Goal: Complete application form

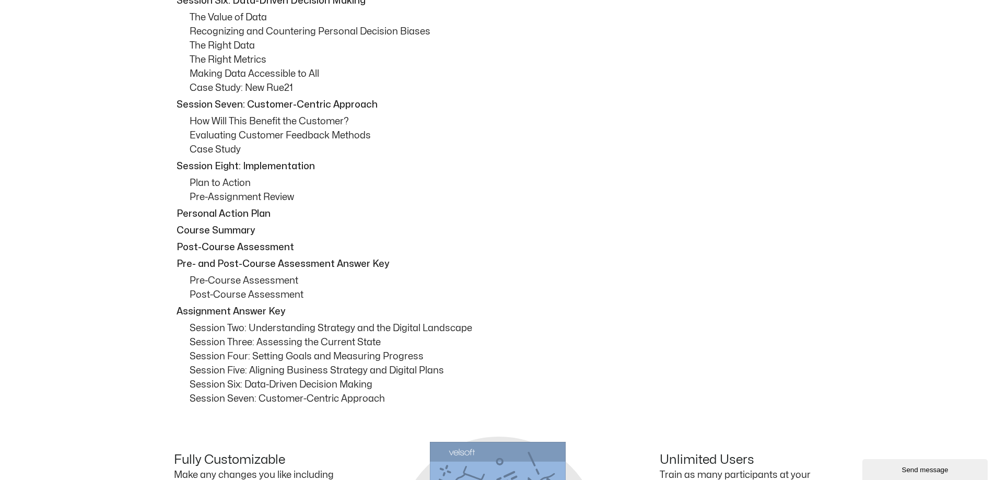
scroll to position [992, 0]
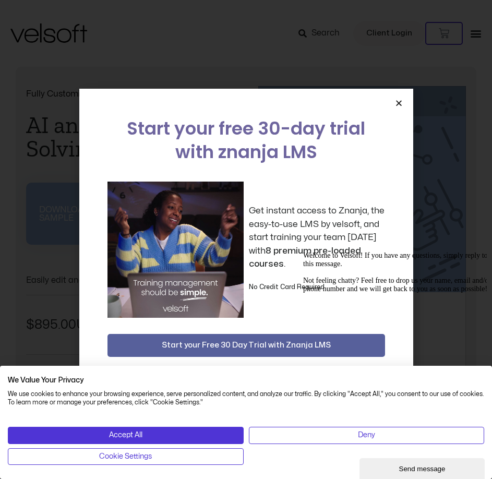
click at [403, 104] on div "Start your free 30-day trial with znanja LMS Get instant access to Znanja, the …" at bounding box center [246, 240] width 334 height 302
click at [398, 105] on icon "Close" at bounding box center [399, 103] width 8 height 8
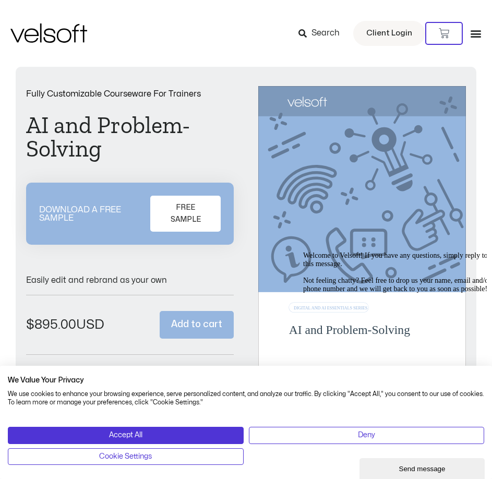
click at [112, 132] on h1 "AI and Problem-Solving" at bounding box center [130, 137] width 208 height 47
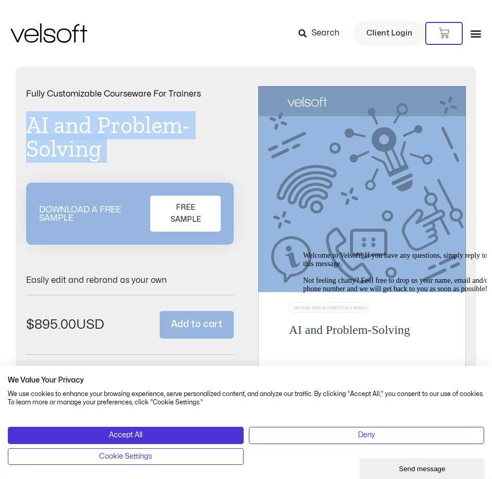
click at [112, 132] on h1 "AI and Problem-Solving" at bounding box center [130, 137] width 208 height 47
copy div "AI and Problem-Solving"
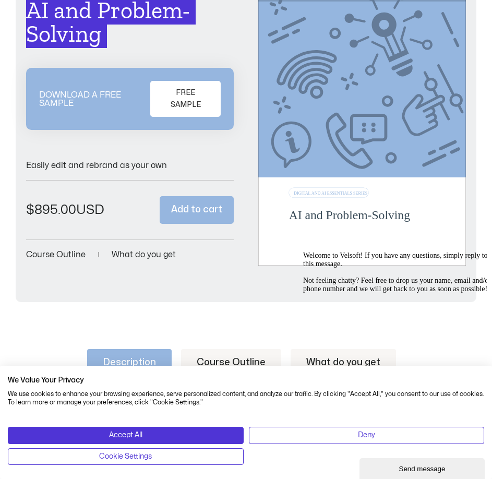
scroll to position [313, 0]
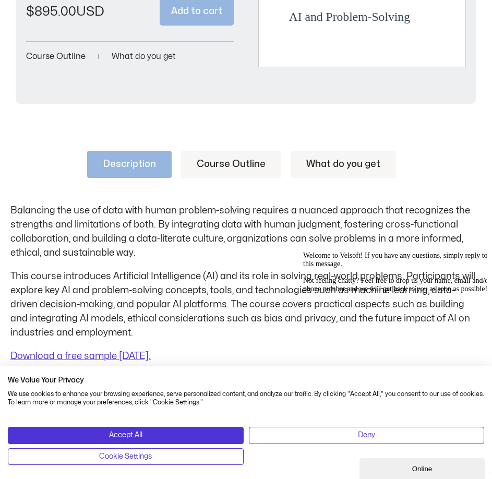
click at [216, 151] on link "Course Outline" at bounding box center [231, 164] width 100 height 27
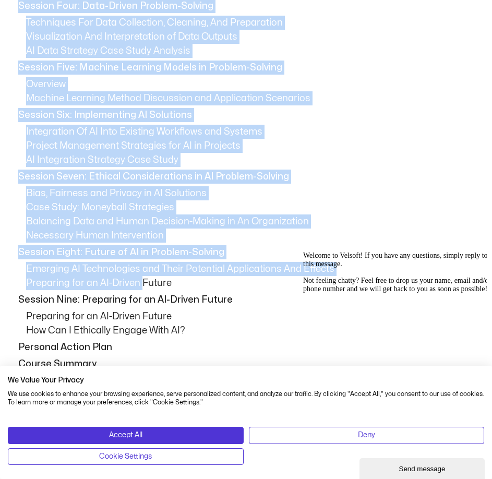
scroll to position [783, 0]
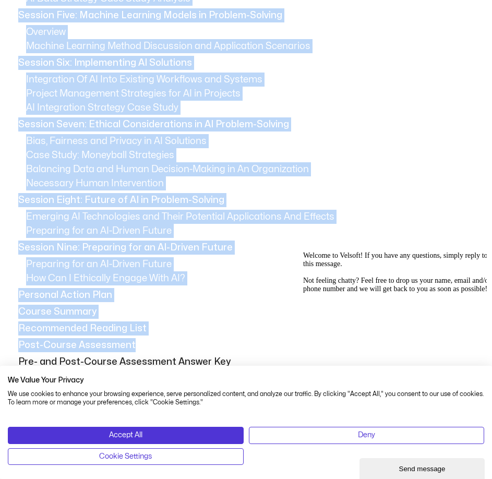
drag, startPoint x: 16, startPoint y: 209, endPoint x: 145, endPoint y: 341, distance: 185.0
click at [145, 341] on div "Session One: Course Overview Course Overview Learning Objectives Pre-Assignment…" at bounding box center [245, 133] width 471 height 798
copy div "Session One: Course Overview Course Overview Learning Objectives Pre-Assignment…"
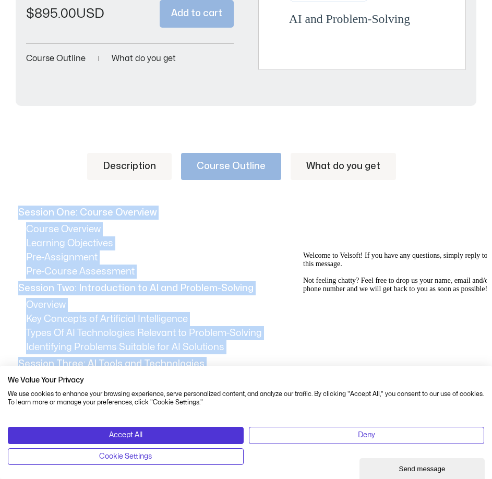
scroll to position [313, 0]
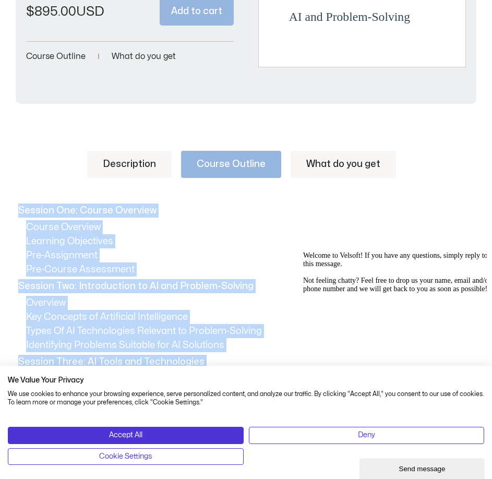
click at [129, 160] on link "Description" at bounding box center [129, 164] width 85 height 27
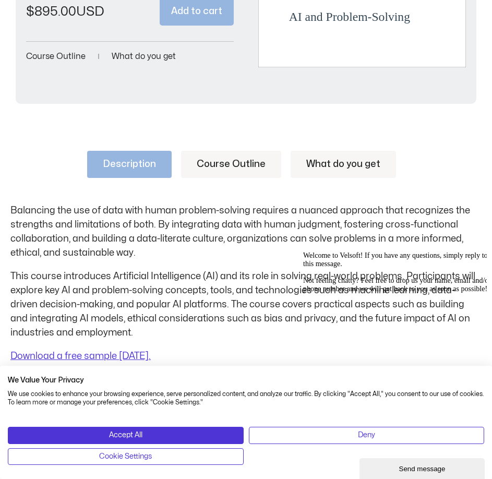
click at [13, 208] on p "Balancing the use of data with human problem-solving requires a nuanced approac…" at bounding box center [245, 232] width 471 height 56
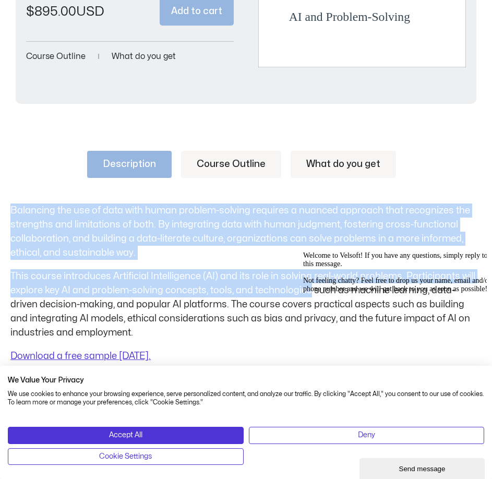
drag, startPoint x: 13, startPoint y: 208, endPoint x: 187, endPoint y: 283, distance: 189.7
click at [207, 285] on div "Balancing the use of data with human problem-solving requires a nuanced approac…" at bounding box center [245, 284] width 471 height 160
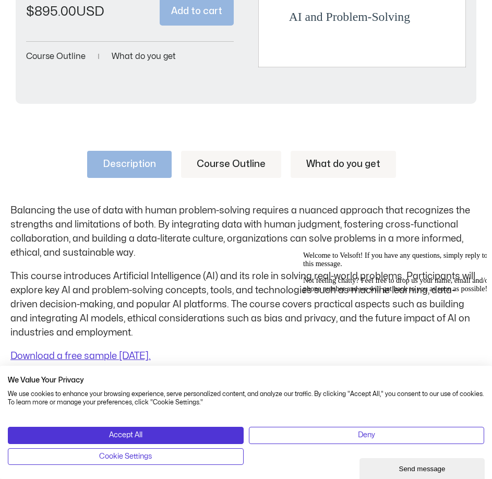
click at [156, 314] on p "This course introduces Artificial Intelligence (AI) and its role in solving rea…" at bounding box center [245, 304] width 471 height 70
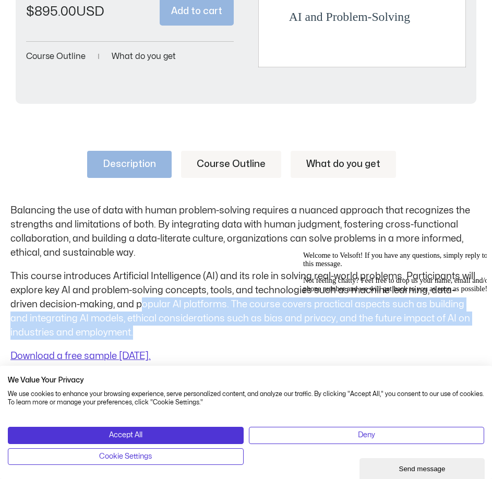
drag, startPoint x: 146, startPoint y: 328, endPoint x: 71, endPoint y: 253, distance: 106.3
click at [85, 277] on p "This course introduces Artificial Intelligence (AI) and its role in solving rea…" at bounding box center [245, 304] width 471 height 70
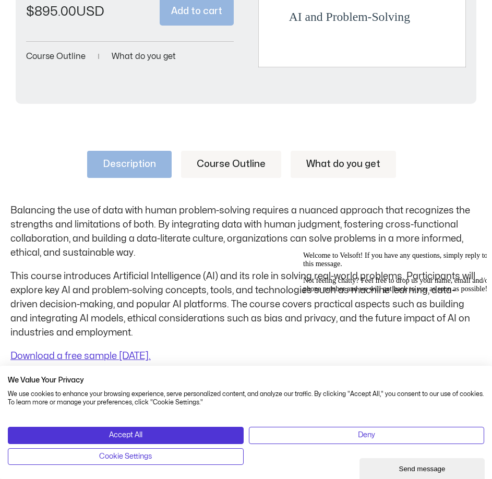
drag, startPoint x: 63, startPoint y: 239, endPoint x: 39, endPoint y: 214, distance: 34.3
click at [51, 224] on p "Balancing the use of data with human problem-solving requires a nuanced approac…" at bounding box center [245, 232] width 471 height 56
drag, startPoint x: 39, startPoint y: 214, endPoint x: 5, endPoint y: 212, distance: 34.5
click at [4, 212] on div "Description Course Outline What do you get Balancing the use of data with human…" at bounding box center [246, 417] width 492 height 595
click at [30, 210] on p "Balancing the use of data with human problem-solving requires a nuanced approac…" at bounding box center [245, 232] width 471 height 56
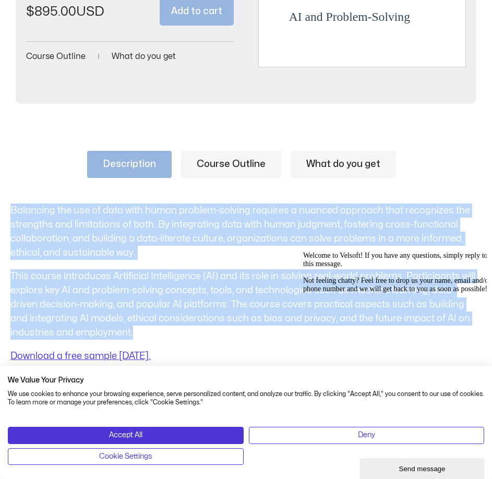
drag, startPoint x: 144, startPoint y: 333, endPoint x: 11, endPoint y: 202, distance: 186.1
click at [11, 202] on div "Description Course Outline What do you get Balancing the use of data with human…" at bounding box center [245, 257] width 471 height 212
copy div "Balancing the use of data with human problem-solving requires a nuanced approac…"
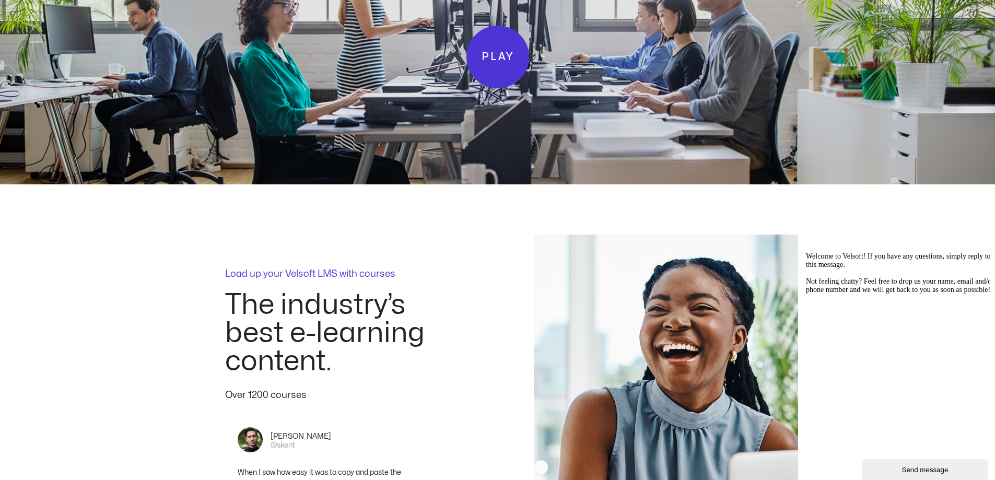
scroll to position [2610, 0]
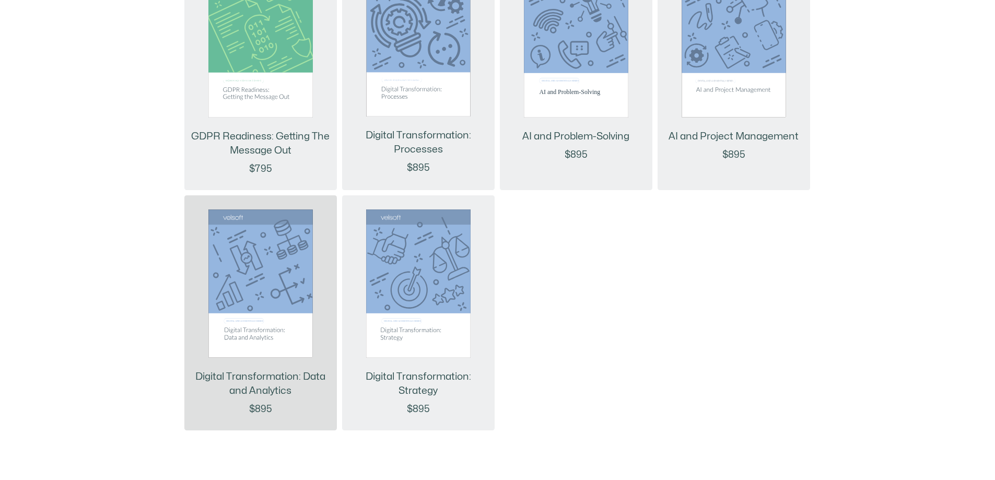
scroll to position [1627, 0]
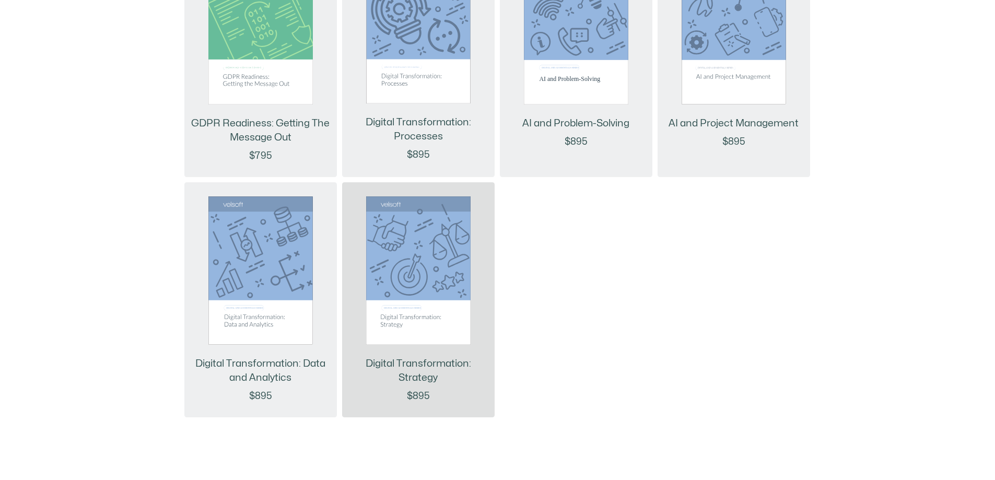
drag, startPoint x: 273, startPoint y: 298, endPoint x: 448, endPoint y: 286, distance: 175.3
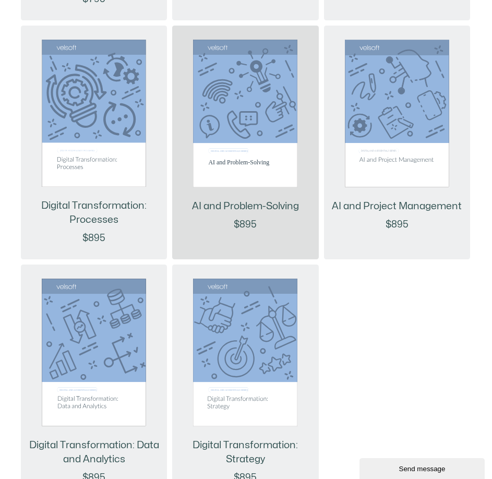
scroll to position [1898, 0]
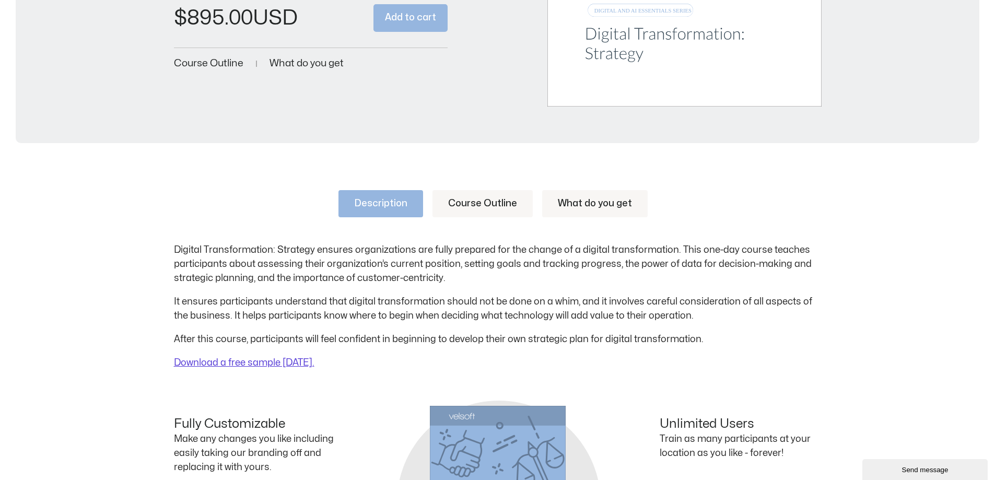
scroll to position [418, 0]
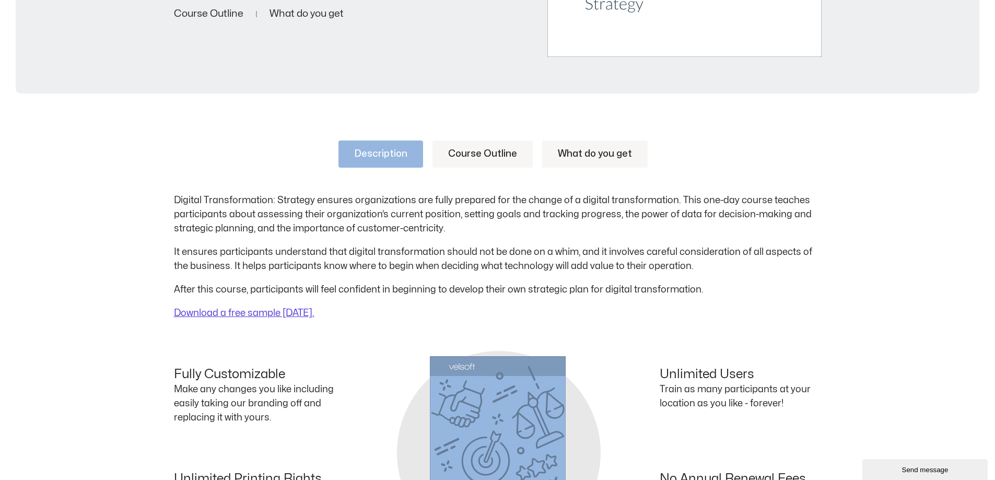
click at [563, 156] on link "What do you get" at bounding box center [594, 153] width 105 height 27
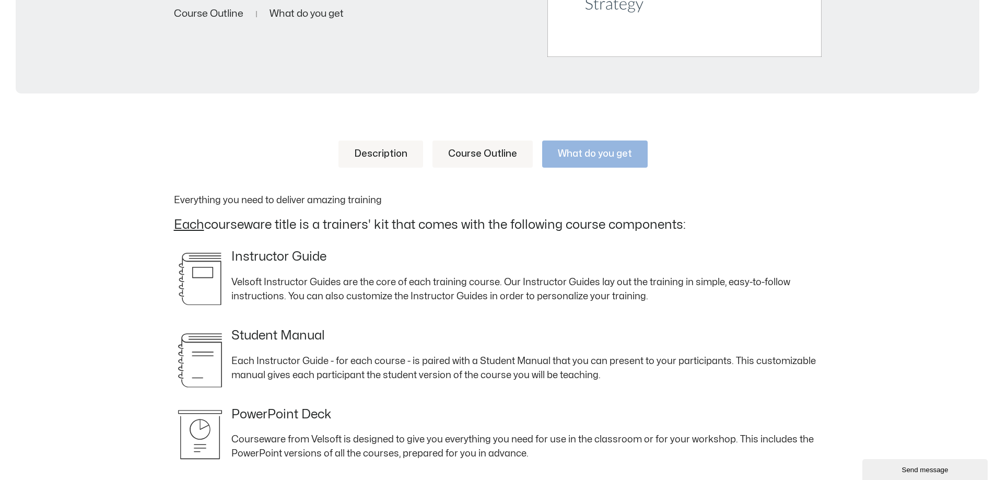
click at [481, 151] on link "Course Outline" at bounding box center [482, 153] width 100 height 27
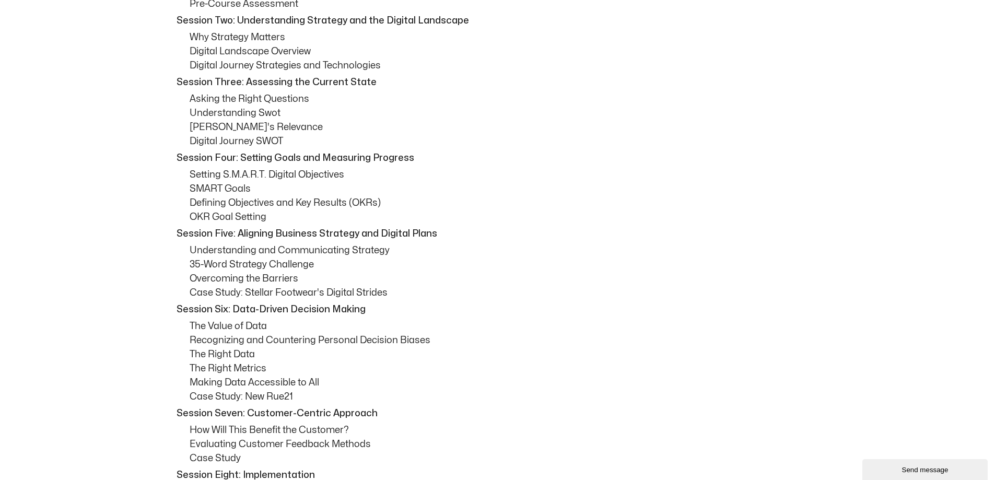
scroll to position [522, 0]
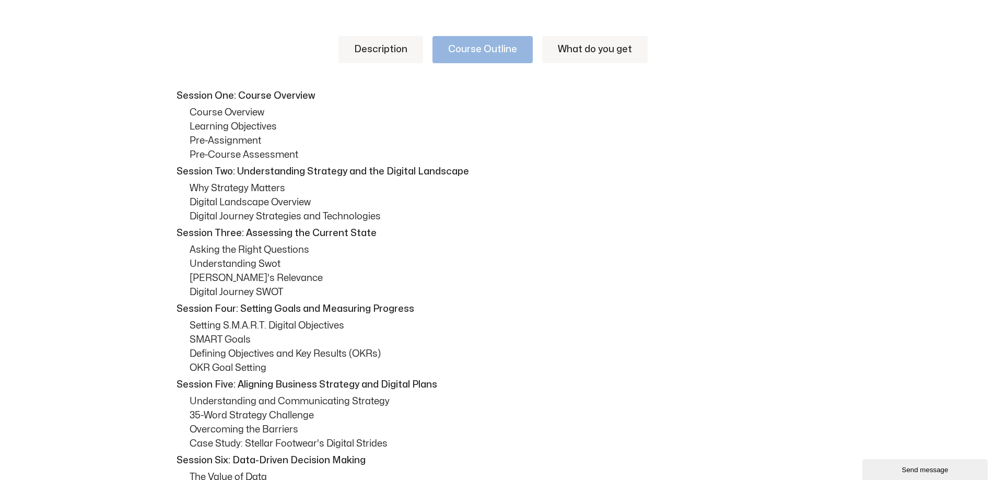
click at [387, 50] on link "Description" at bounding box center [380, 49] width 85 height 27
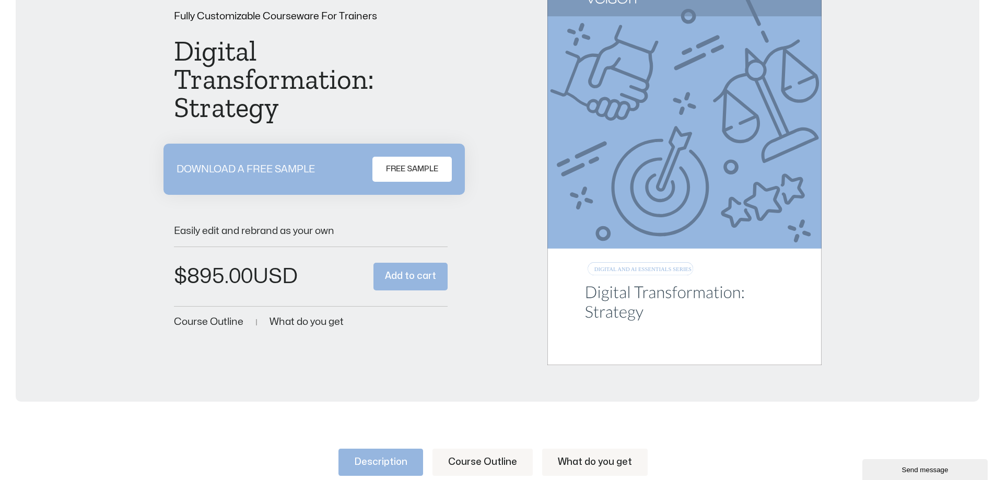
scroll to position [0, 0]
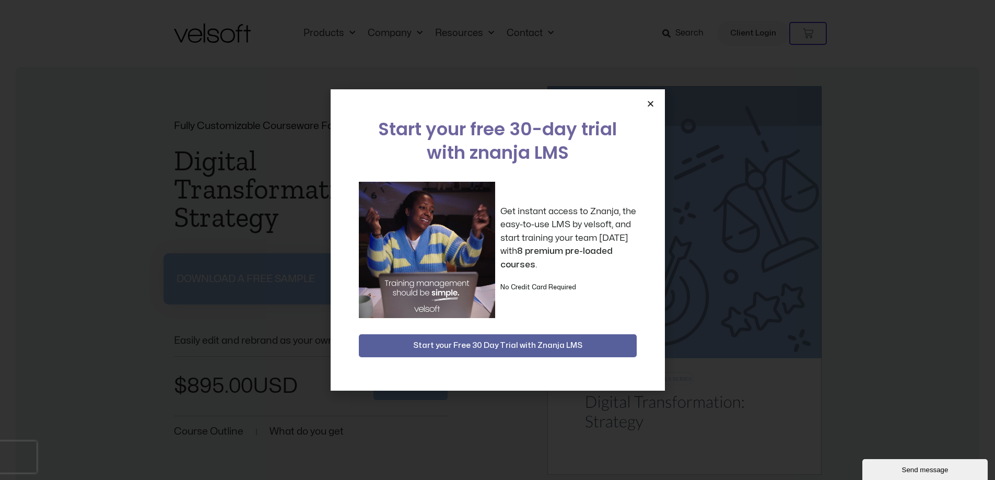
click at [649, 100] on icon "Close" at bounding box center [650, 104] width 8 height 8
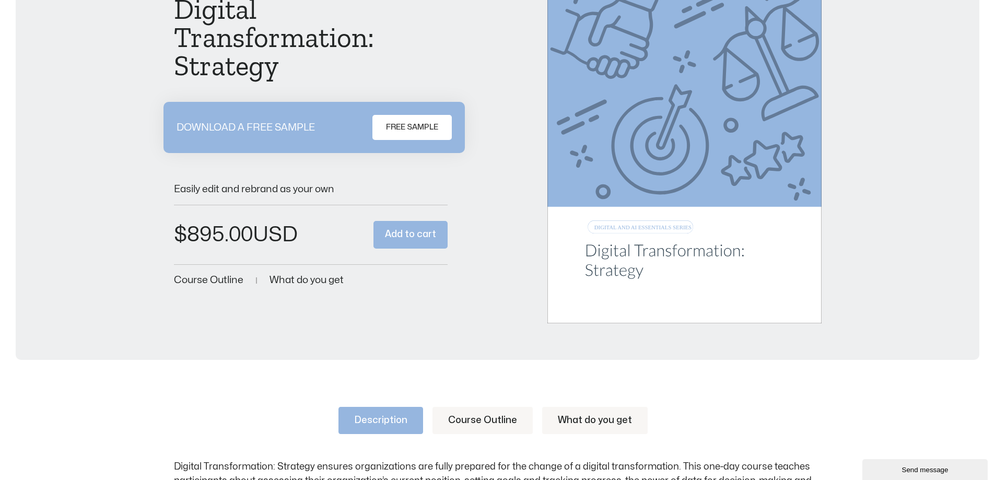
scroll to position [18, 0]
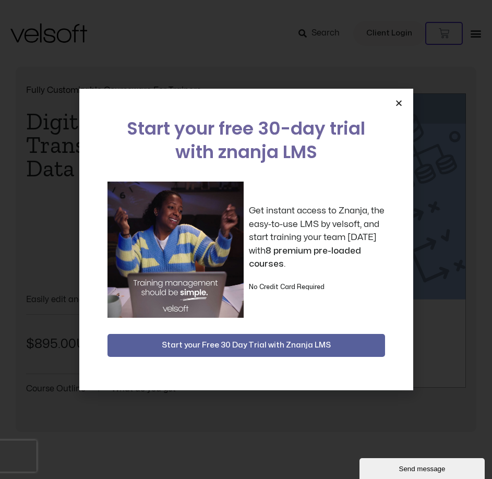
click at [399, 104] on icon "Close" at bounding box center [399, 103] width 8 height 8
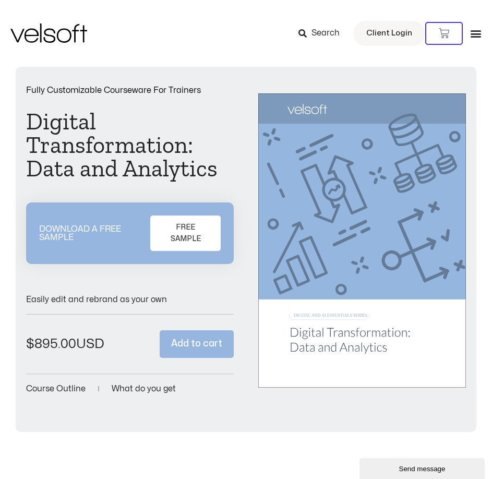
click at [86, 169] on h1 "Digital Transformation: Data and Analytics" at bounding box center [130, 145] width 208 height 70
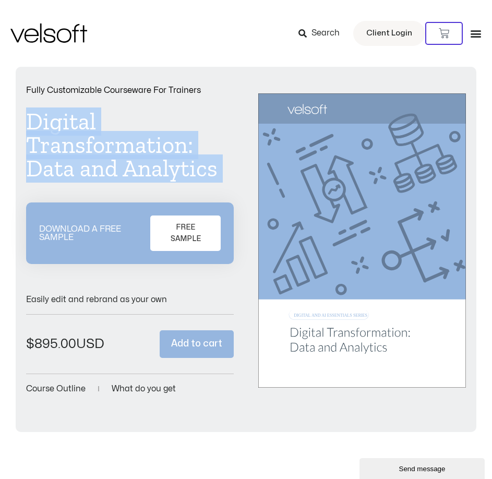
click at [86, 169] on h1 "Digital Transformation: Data and Analytics" at bounding box center [130, 145] width 208 height 70
copy div "Digital Transformation: Data and Analytics"
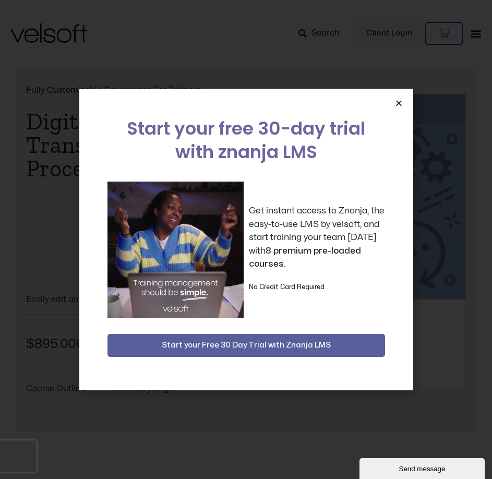
click at [398, 101] on icon "Close" at bounding box center [399, 103] width 8 height 8
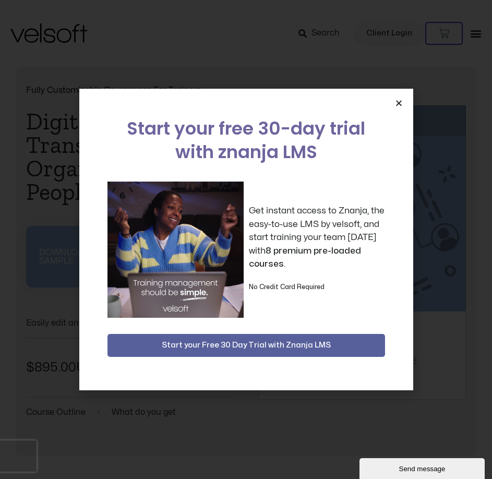
click at [401, 104] on icon "Close" at bounding box center [399, 103] width 8 height 8
click at [399, 104] on icon "Close" at bounding box center [399, 103] width 8 height 8
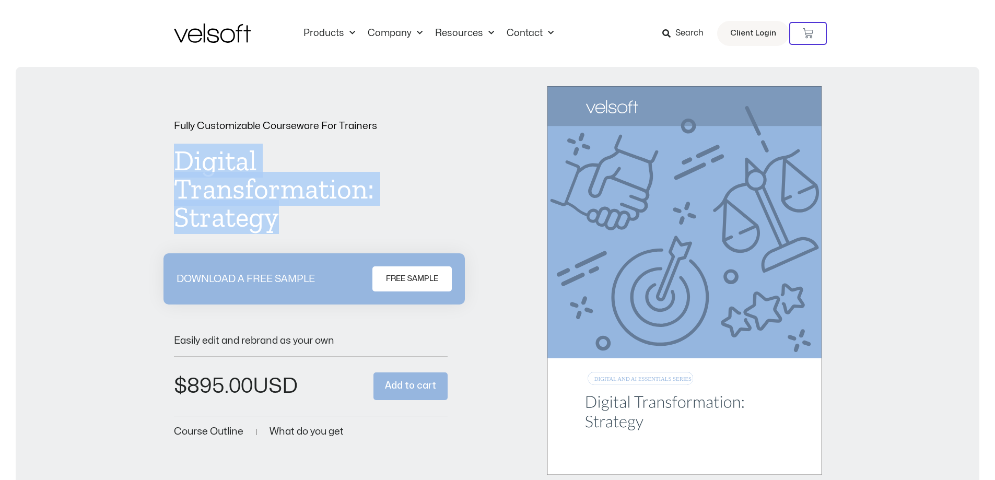
drag, startPoint x: 176, startPoint y: 163, endPoint x: 325, endPoint y: 233, distance: 164.4
click at [325, 233] on div "Fully Customizable Courseware For Trainers Digital Transformation: Strategy DOW…" at bounding box center [311, 280] width 274 height 318
drag, startPoint x: 135, startPoint y: 196, endPoint x: 196, endPoint y: 171, distance: 65.7
copy h1 "Digital Transformation: Strategy"
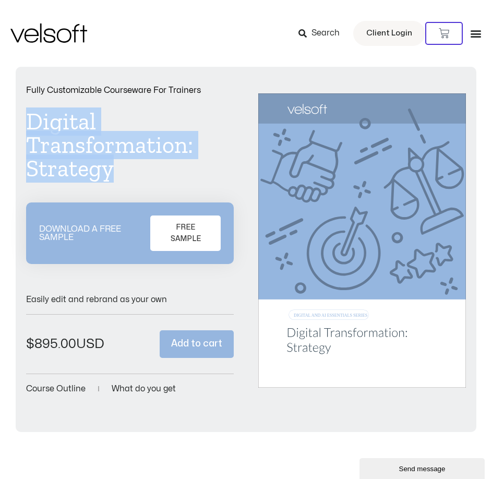
click at [166, 145] on h1 "Digital Transformation: Strategy" at bounding box center [130, 145] width 208 height 70
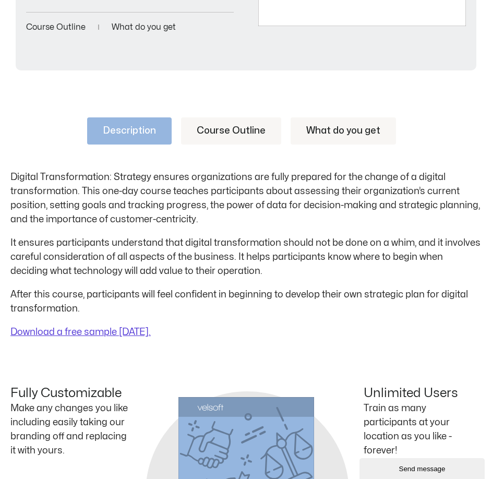
scroll to position [418, 0]
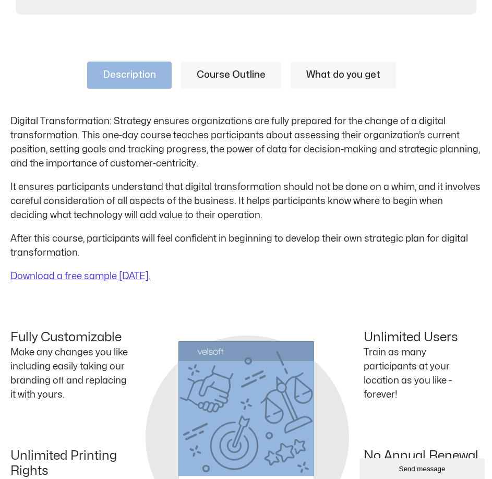
click at [253, 76] on link "Course Outline" at bounding box center [231, 75] width 100 height 27
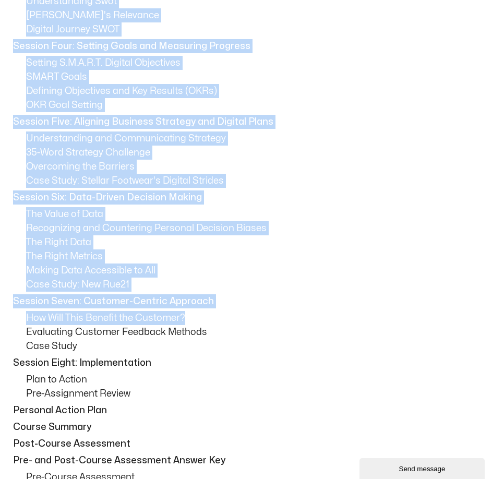
scroll to position [731, 0]
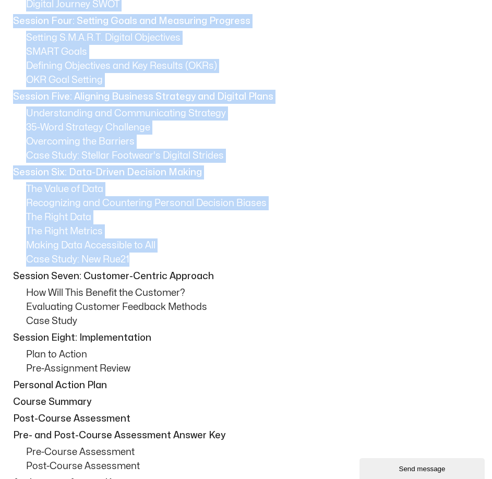
drag, startPoint x: 15, startPoint y: 195, endPoint x: 241, endPoint y: 265, distance: 236.5
click at [241, 265] on div "Session One: Course Overview Course Overview Learning Objectives Pre-Assignment…" at bounding box center [245, 189] width 471 height 776
copy div "Session Two: Understanding Strategy and the Digital Landscape Why Strategy Matt…"
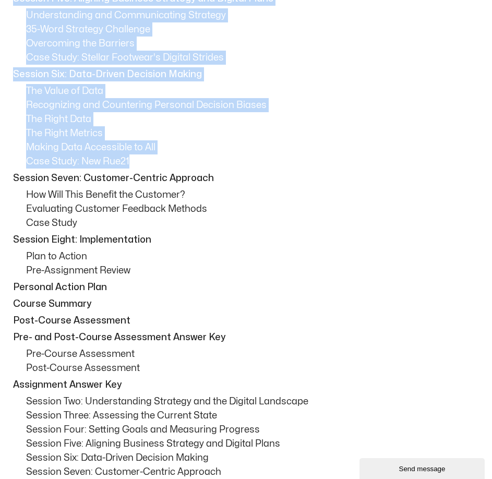
scroll to position [835, 0]
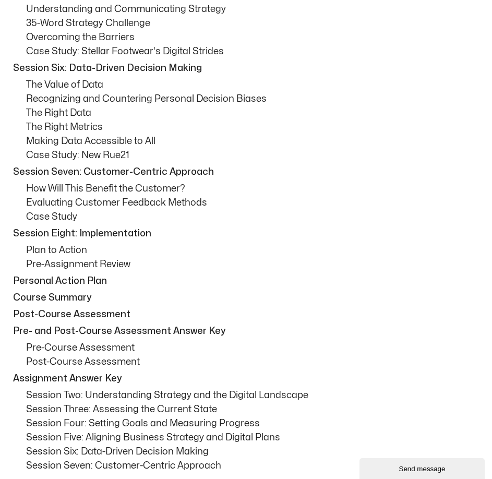
click at [217, 216] on p "Case Study" at bounding box center [254, 217] width 456 height 14
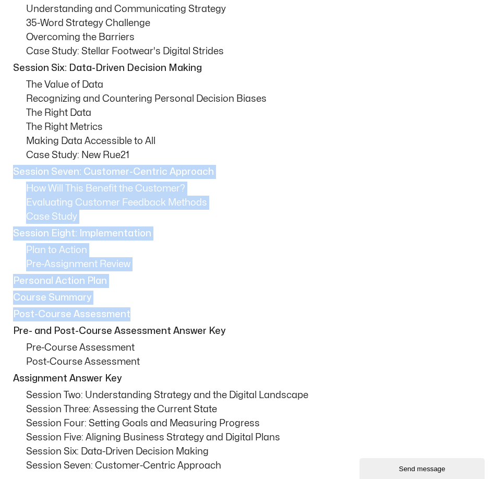
drag, startPoint x: 13, startPoint y: 170, endPoint x: 252, endPoint y: 320, distance: 282.6
click at [252, 320] on div "Session One: Course Overview Course Overview Learning Objectives Pre-Assignment…" at bounding box center [245, 85] width 471 height 776
copy div "Session Seven: Customer-Centric Approach How Will This Benefit the Customer? Ev…"
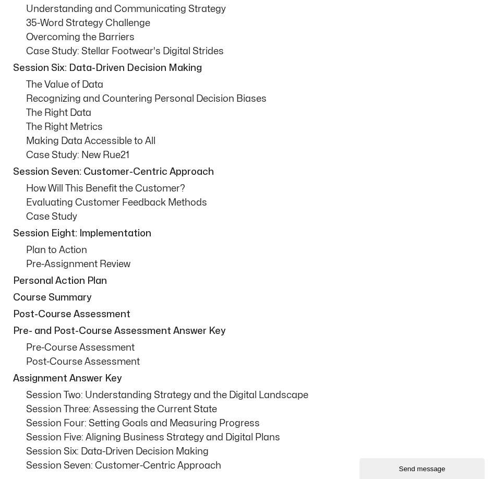
click at [156, 81] on p "The Value of Data" at bounding box center [254, 85] width 456 height 14
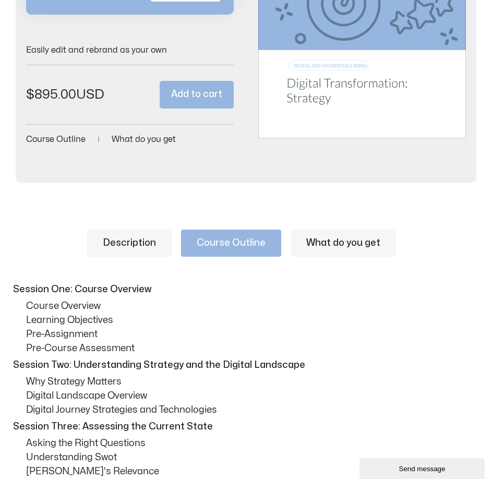
scroll to position [313, 0]
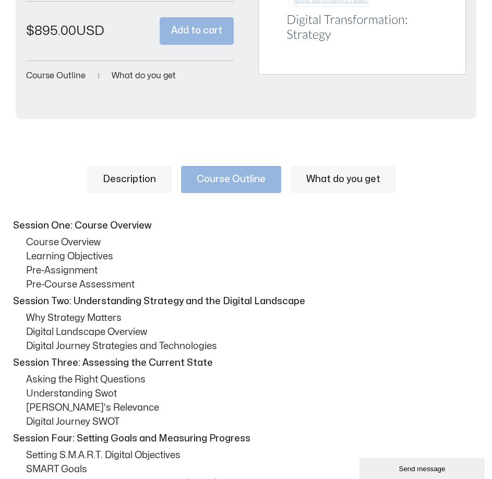
click at [139, 176] on link "Description" at bounding box center [129, 179] width 85 height 27
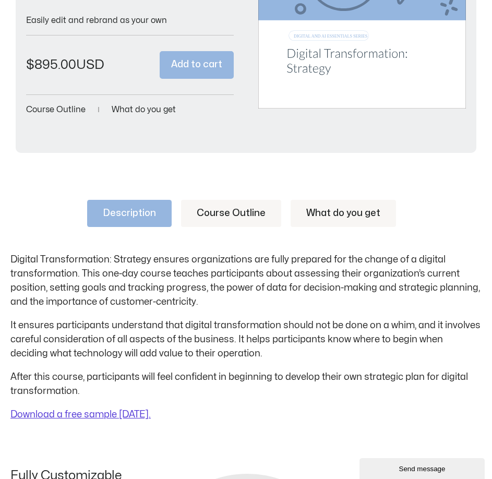
scroll to position [261, 0]
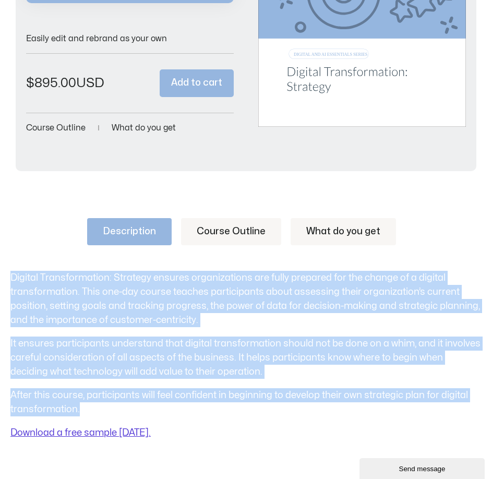
drag, startPoint x: 11, startPoint y: 275, endPoint x: 109, endPoint y: 406, distance: 163.8
click at [109, 406] on div "Digital Transformation: Strategy ensures organizations are fully prepared for t…" at bounding box center [245, 355] width 471 height 169
copy div "Digital Transformation: Strategy ensures organizations are fully prepared for t…"
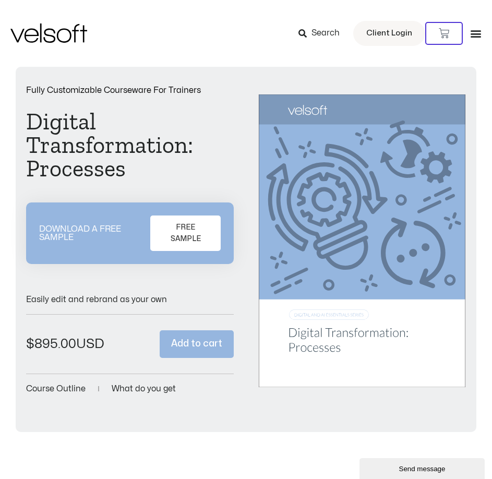
click at [54, 156] on h1 "Digital Transformation: Processes" at bounding box center [130, 145] width 208 height 70
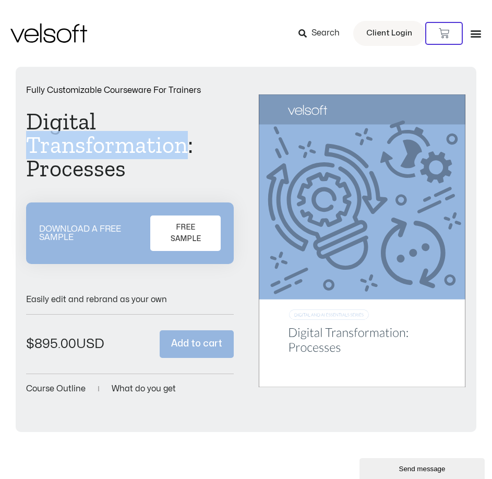
click at [54, 156] on h1 "Digital Transformation: Processes" at bounding box center [130, 145] width 208 height 70
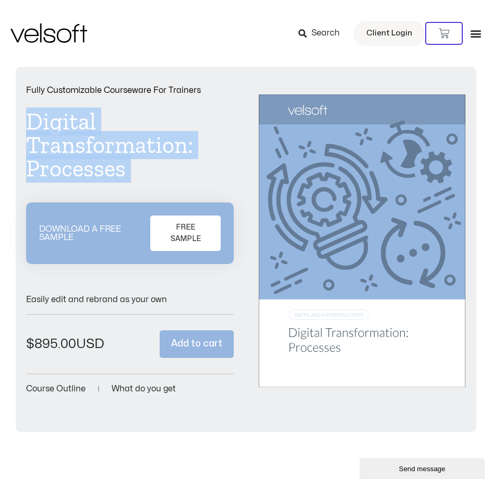
click at [54, 156] on h1 "Digital Transformation: Processes" at bounding box center [130, 145] width 208 height 70
copy div "Digital Transformation: Processes"
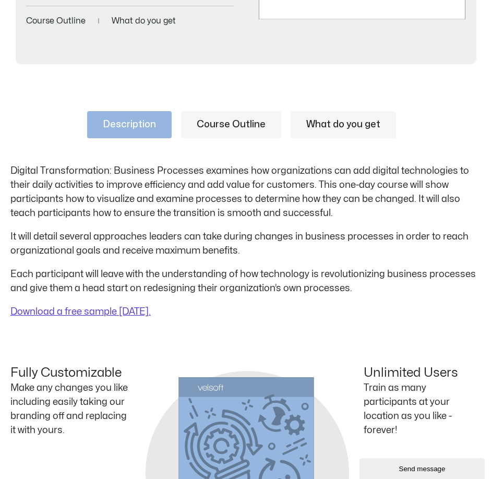
scroll to position [365, 0]
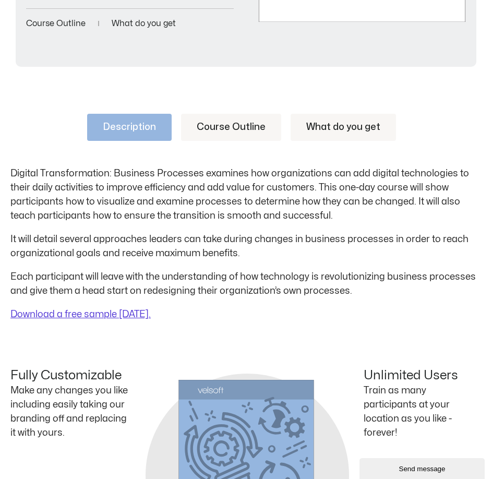
click at [214, 128] on link "Course Outline" at bounding box center [231, 127] width 100 height 27
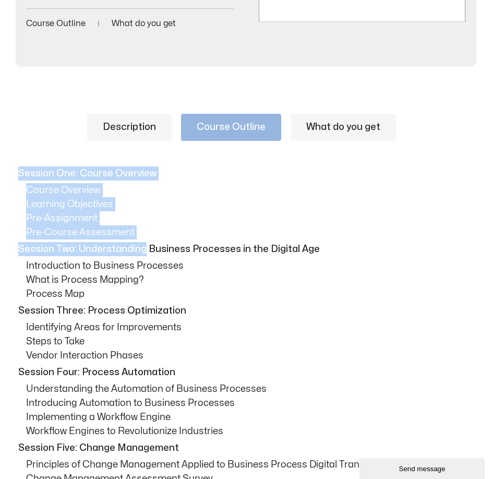
drag, startPoint x: 20, startPoint y: 173, endPoint x: 144, endPoint y: 240, distance: 141.1
click at [97, 238] on p "Pre-Course Assessment" at bounding box center [254, 233] width 456 height 14
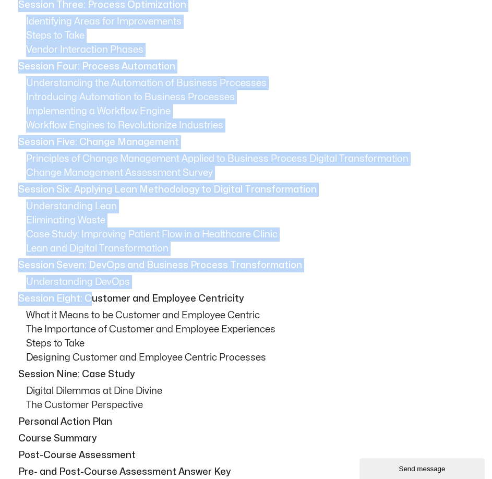
scroll to position [679, 0]
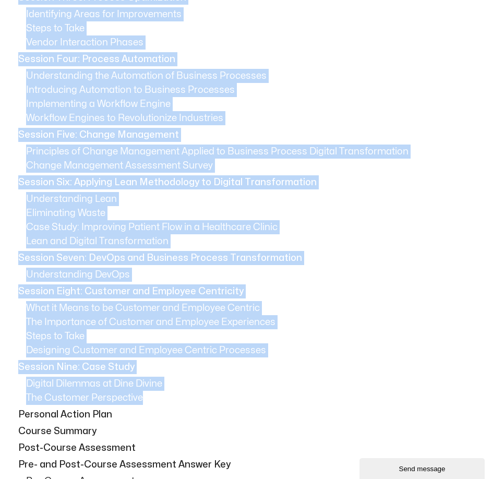
drag, startPoint x: 17, startPoint y: 249, endPoint x: 256, endPoint y: 396, distance: 280.5
click at [256, 396] on div "Session One: Course Overview Course Overview Learning Objectives Pre-Assignment…" at bounding box center [245, 236] width 471 height 767
copy div "Session Two: Understanding Business Processes in the Digital Age Introduction t…"
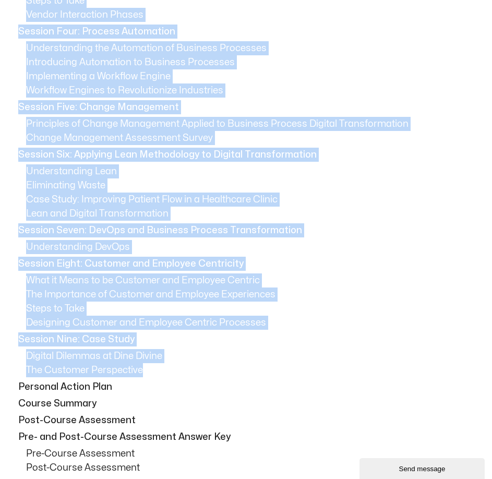
scroll to position [783, 0]
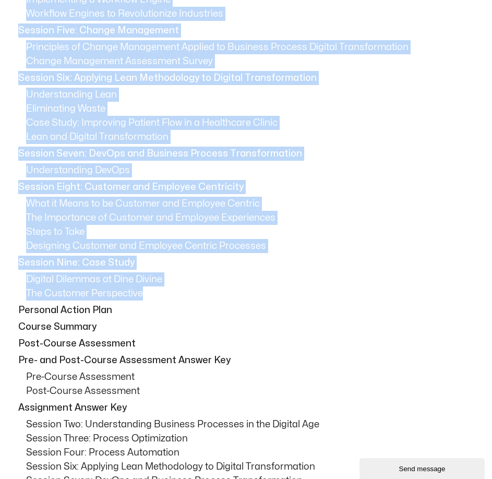
click at [39, 288] on p "The Customer Perspective" at bounding box center [254, 294] width 456 height 14
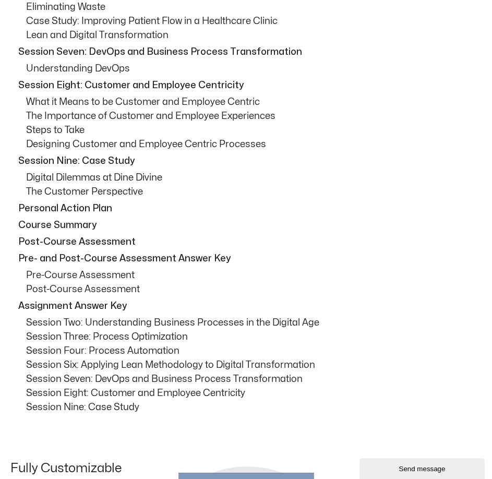
scroll to position [888, 0]
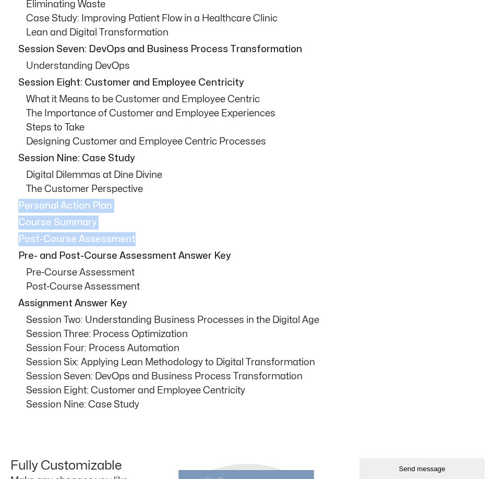
drag, startPoint x: 20, startPoint y: 208, endPoint x: 139, endPoint y: 232, distance: 121.9
click at [139, 232] on div "Session One: Course Overview Course Overview Learning Objectives Pre-Assignment…" at bounding box center [245, 27] width 471 height 767
copy div "Personal Action Plan Course Summary Post-Course Assessment"
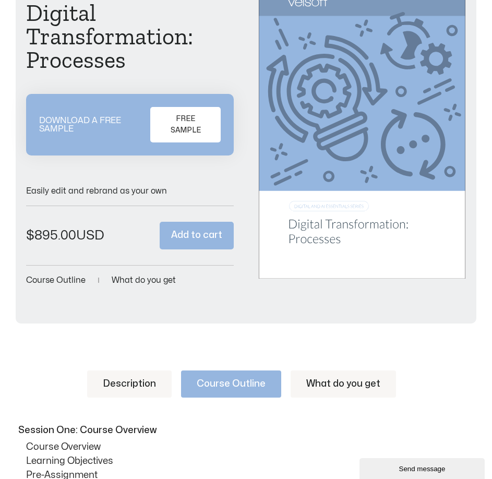
scroll to position [104, 0]
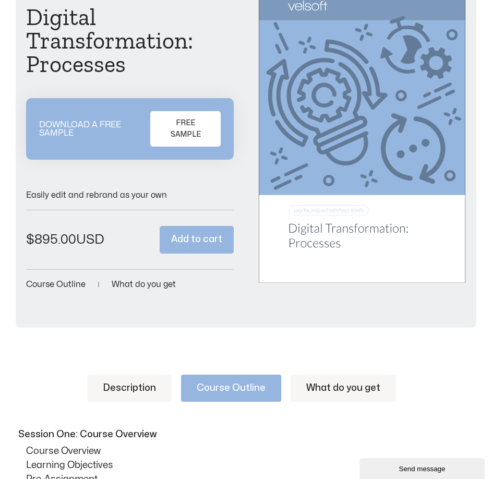
click at [125, 392] on link "Description" at bounding box center [129, 388] width 85 height 27
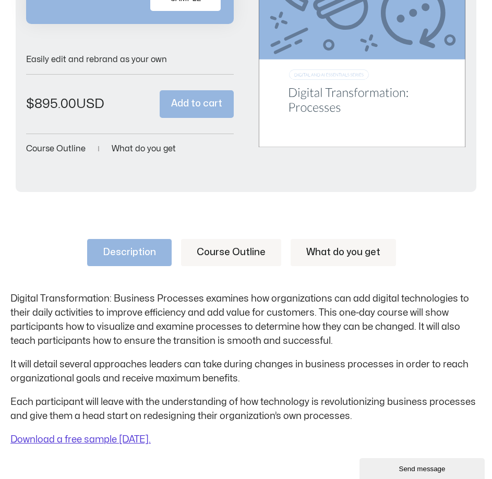
scroll to position [365, 0]
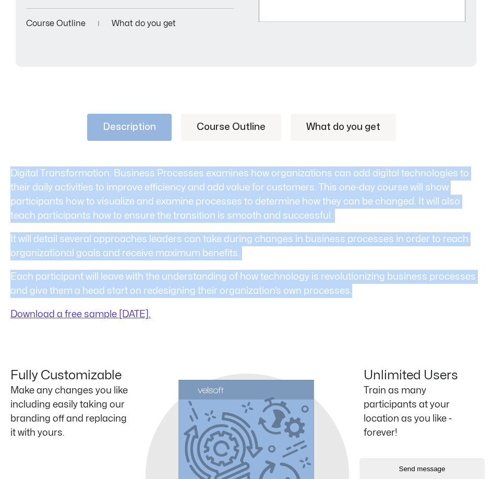
drag, startPoint x: 13, startPoint y: 173, endPoint x: 388, endPoint y: 293, distance: 394.6
click at [388, 293] on div "Digital Transformation: Business Processes examines how organizations can add d…" at bounding box center [245, 244] width 471 height 155
copy div "Digital Transformation: Business Processes examines how organizations can add d…"
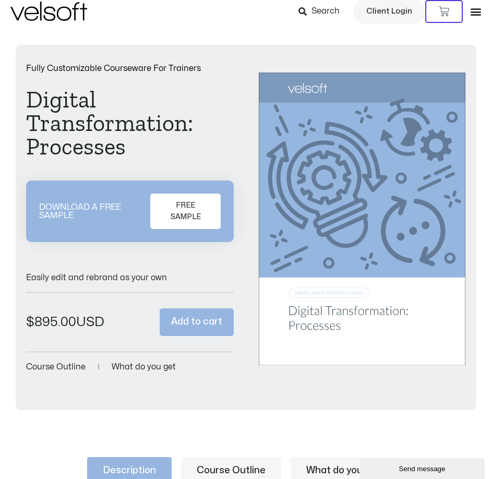
scroll to position [0, 0]
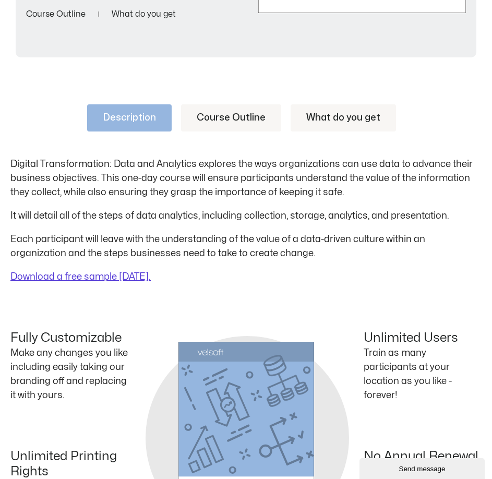
scroll to position [365, 0]
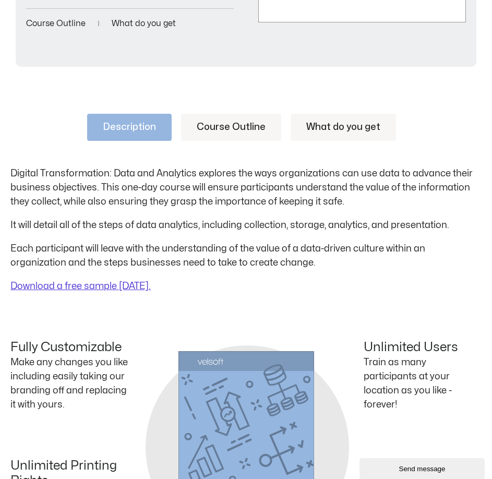
click at [215, 130] on link "Course Outline" at bounding box center [231, 127] width 100 height 27
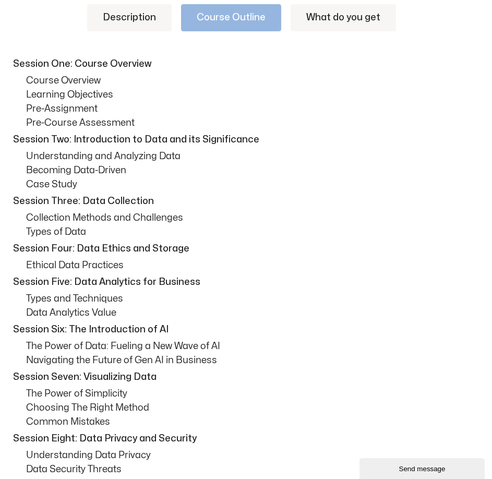
scroll to position [522, 0]
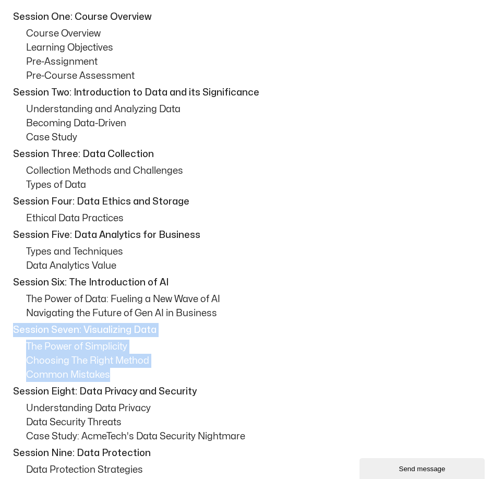
drag, startPoint x: 136, startPoint y: 379, endPoint x: 8, endPoint y: 333, distance: 136.1
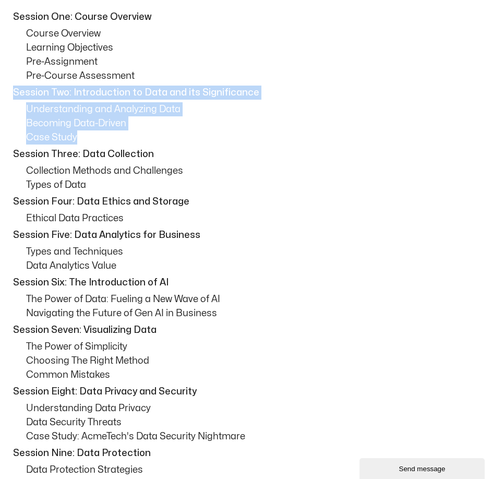
drag, startPoint x: 14, startPoint y: 93, endPoint x: 102, endPoint y: 137, distance: 98.3
click at [102, 137] on div "Session One: Course Overview Course Overview Learning Objectives Pre-Assignment…" at bounding box center [245, 410] width 471 height 801
click at [101, 139] on p "Case Study" at bounding box center [254, 138] width 456 height 14
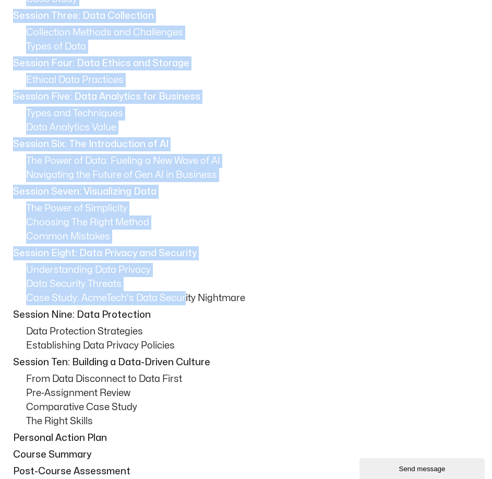
scroll to position [679, 0]
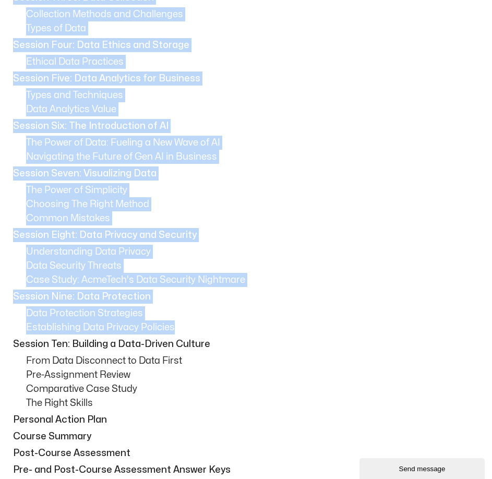
drag, startPoint x: 14, startPoint y: 94, endPoint x: 184, endPoint y: 325, distance: 286.8
click at [184, 325] on div "Session One: Course Overview Course Overview Learning Objectives Pre-Assignment…" at bounding box center [245, 253] width 471 height 801
copy div "Session Two: Introduction to Data and its Significance Understanding and Analyz…"
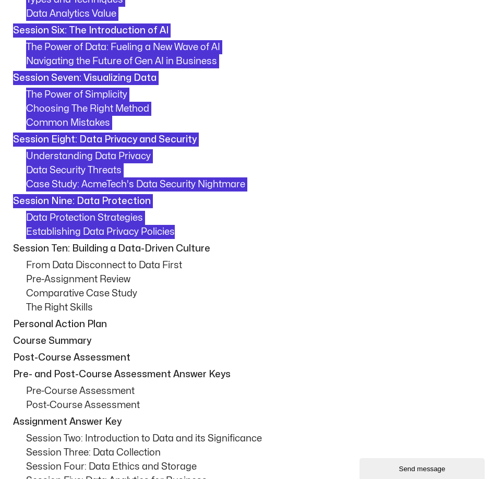
scroll to position [783, 0]
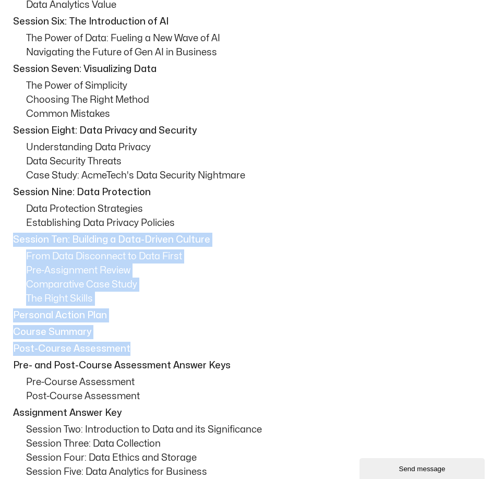
drag, startPoint x: 13, startPoint y: 236, endPoint x: 163, endPoint y: 344, distance: 185.2
click at [163, 344] on div "Session One: Course Overview Course Overview Learning Objectives Pre-Assignment…" at bounding box center [245, 149] width 471 height 801
copy div "Session Ten: Building a Data-Driven Culture From Data Disconnect to Data First …"
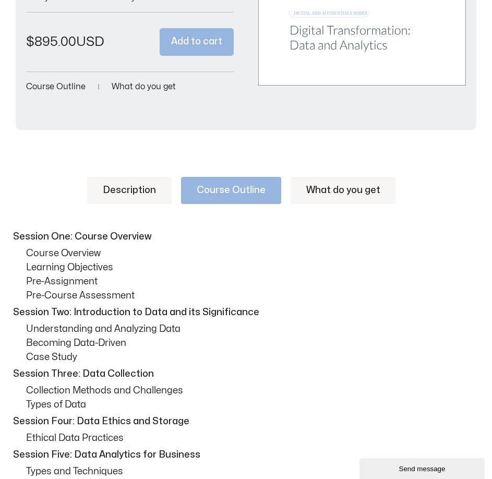
scroll to position [313, 0]
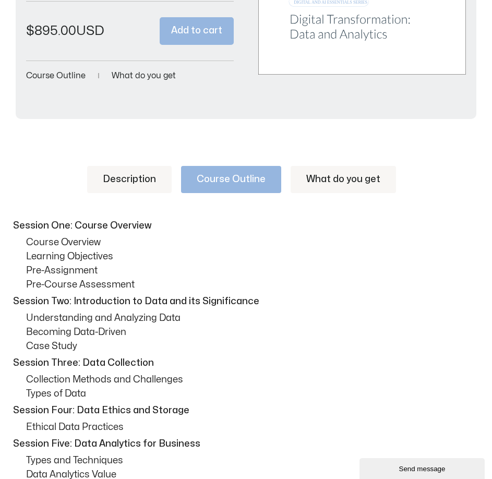
click at [147, 185] on link "Description" at bounding box center [129, 179] width 85 height 27
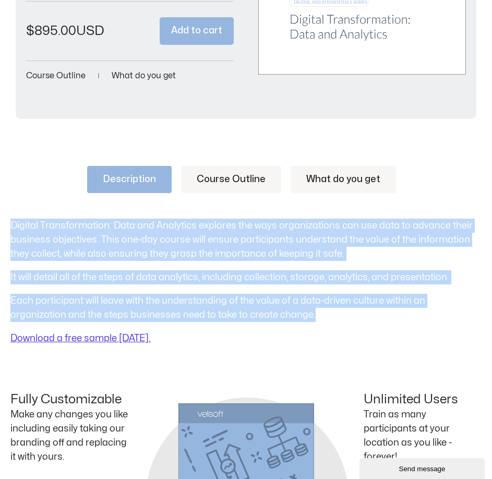
drag, startPoint x: 11, startPoint y: 222, endPoint x: 303, endPoint y: 315, distance: 306.6
click at [303, 315] on div "Digital Transformation: Data and Analytics explores the ways organizations can …" at bounding box center [245, 282] width 471 height 127
copy div "Digital Transformation: Data and Analytics explores the ways organizations can …"
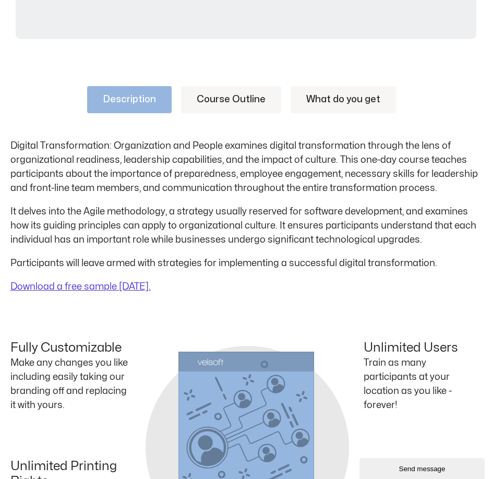
scroll to position [418, 0]
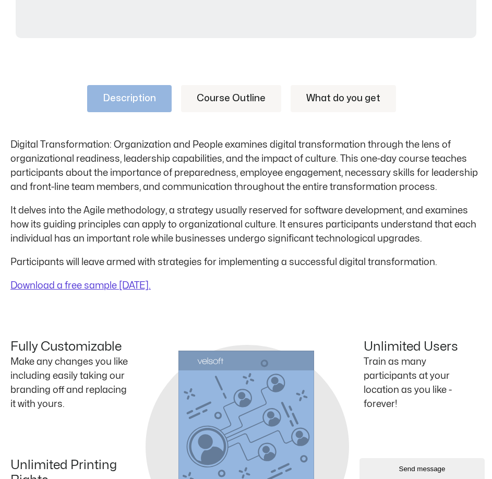
click at [230, 90] on link "Course Outline" at bounding box center [231, 98] width 100 height 27
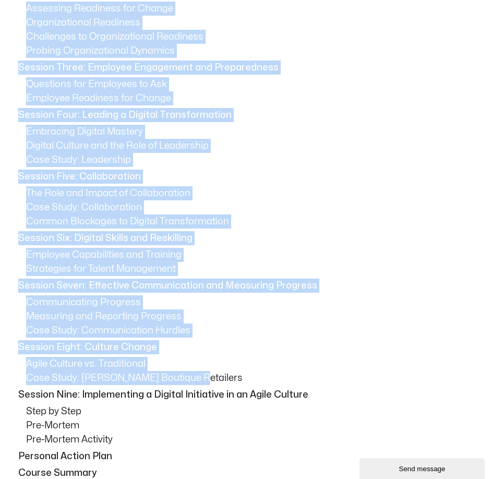
scroll to position [679, 0]
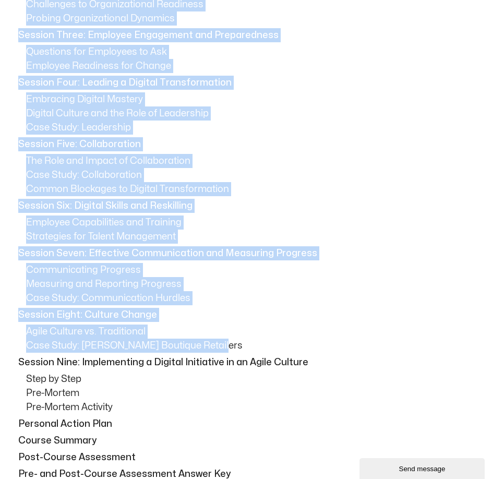
drag, startPoint x: 9, startPoint y: 223, endPoint x: 287, endPoint y: 350, distance: 305.3
click at [287, 350] on div "Description Course Outline What do you get Digital Transformation: Organization…" at bounding box center [246, 387] width 492 height 1188
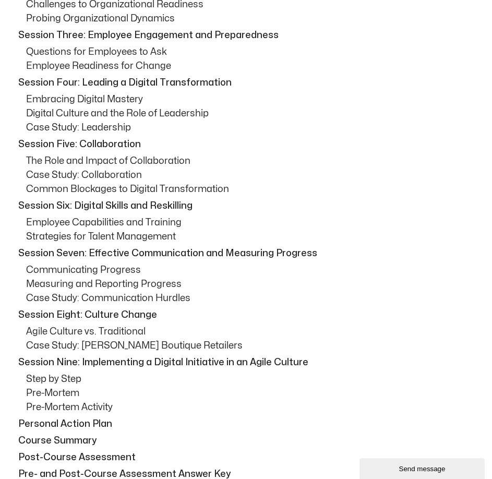
click at [128, 362] on p "Session Nine: Implementing a Digital Initiative in an Agile Culture" at bounding box center [248, 363] width 461 height 14
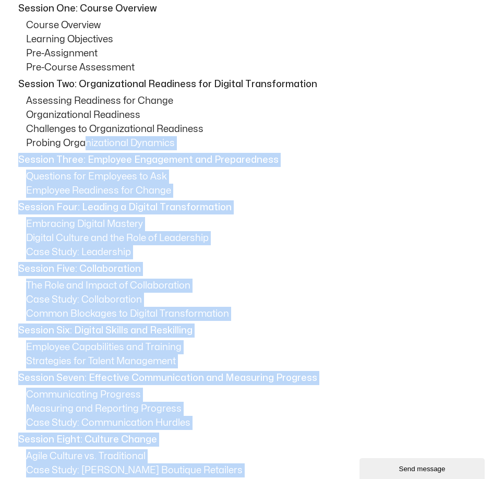
scroll to position [313, 0]
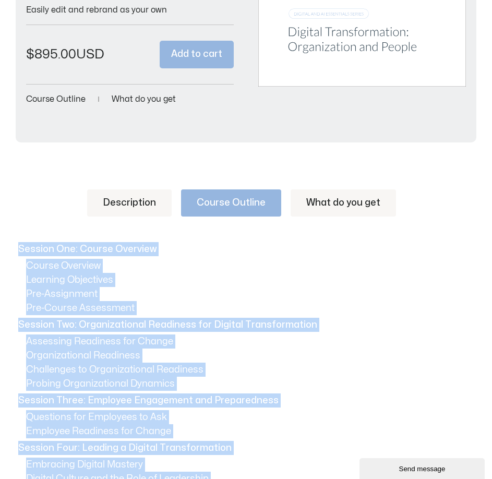
drag, startPoint x: 135, startPoint y: 410, endPoint x: 2, endPoint y: 245, distance: 212.4
drag, startPoint x: 69, startPoint y: 249, endPoint x: 27, endPoint y: 313, distance: 76.9
click at [37, 295] on p "Pre-Assignment" at bounding box center [254, 294] width 456 height 14
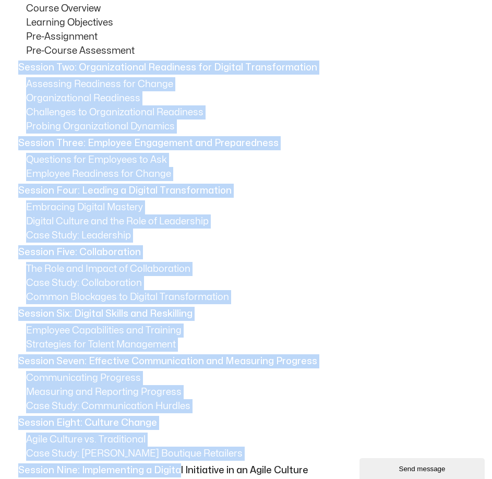
scroll to position [626, 0]
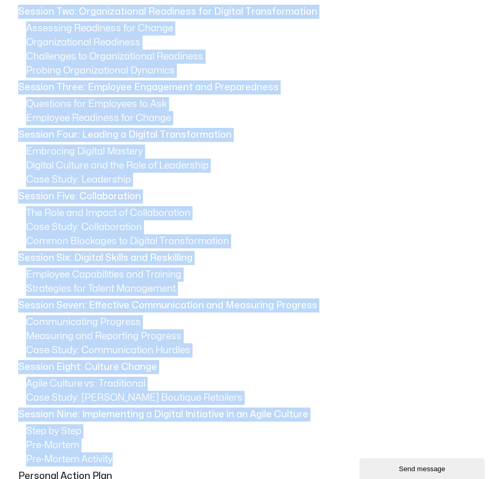
drag, startPoint x: 19, startPoint y: 324, endPoint x: 154, endPoint y: 399, distance: 155.0
click at [183, 458] on div "Session One: Course Overview Course Overview Learning Objectives Pre-Assignment…" at bounding box center [245, 305] width 471 height 753
copy div "Session Two: Organizational Readiness for Digital Transformation Assessing Read…"
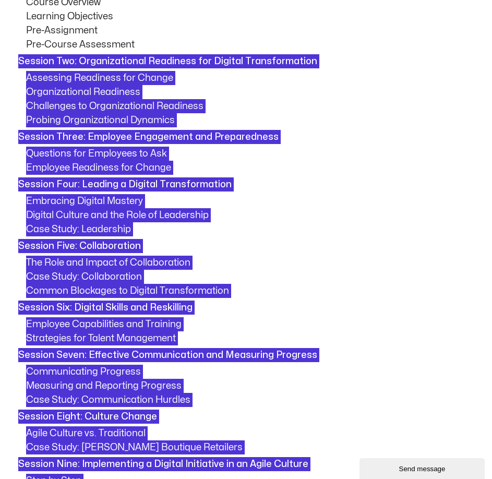
scroll to position [574, 0]
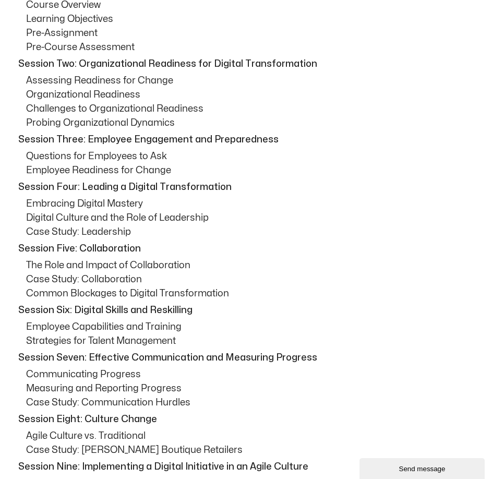
click at [132, 51] on p "Pre-Course Assessment" at bounding box center [254, 47] width 456 height 14
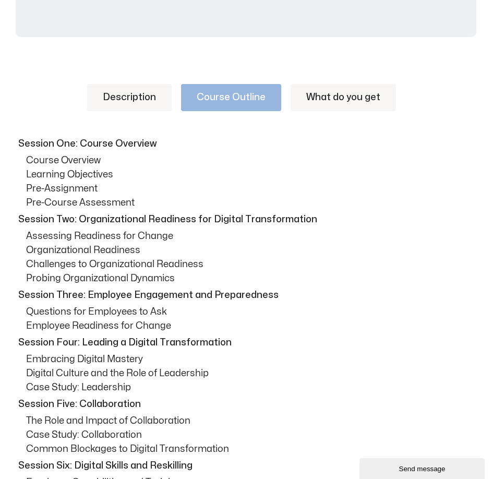
scroll to position [418, 0]
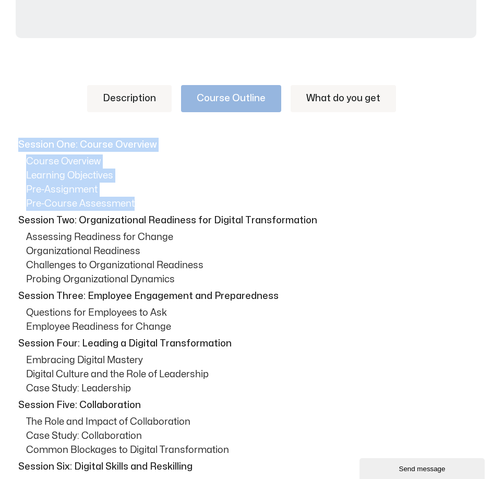
drag, startPoint x: 121, startPoint y: 200, endPoint x: -1, endPoint y: 143, distance: 134.5
copy div "Session One: Course Overview Course Overview Learning Objectives Pre-Assignment…"
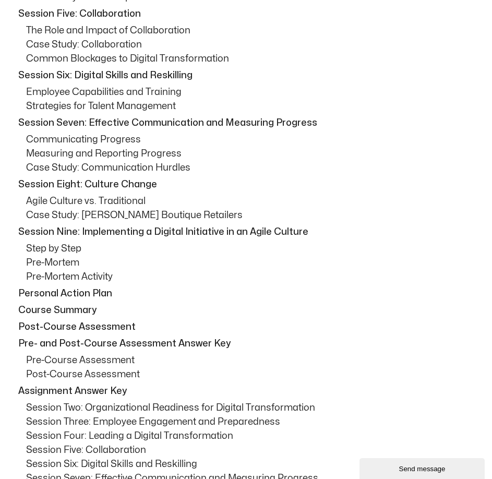
scroll to position [835, 0]
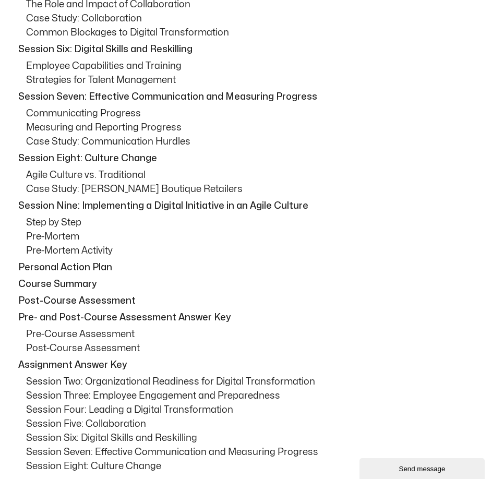
click at [42, 271] on p "Personal Action Plan" at bounding box center [248, 268] width 461 height 14
click at [240, 320] on p "Pre- and Post-Course Assessment Answer Key" at bounding box center [248, 318] width 461 height 14
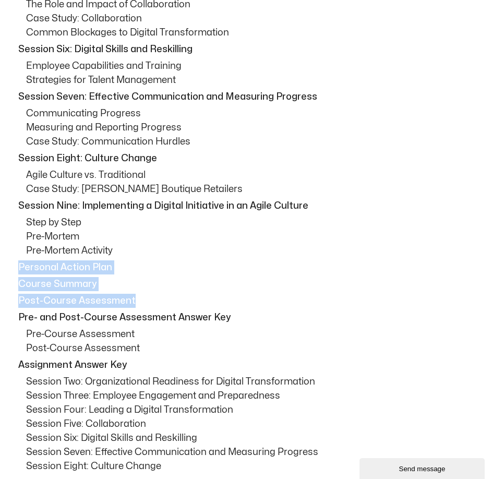
drag, startPoint x: 149, startPoint y: 297, endPoint x: 10, endPoint y: 270, distance: 140.9
click at [10, 270] on div "Session One: Course Overview Course Overview Learning Objectives Pre-Assignment…" at bounding box center [245, 96] width 471 height 753
copy div "Personal Action Plan Course Summary Post-Course Assessment"
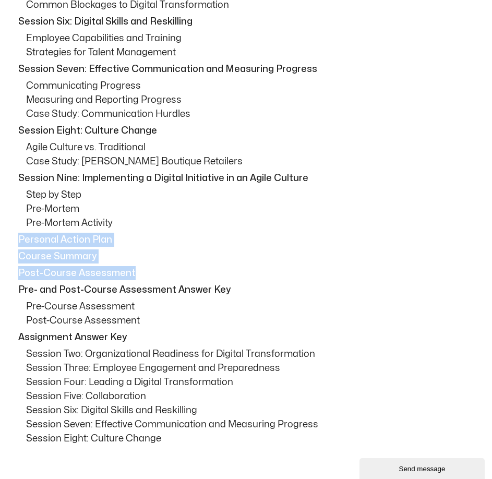
scroll to position [888, 0]
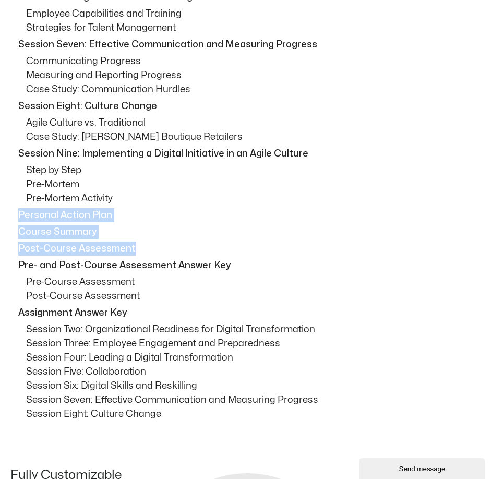
copy div "Personal Action Plan Course Summary Post-Course Assessment"
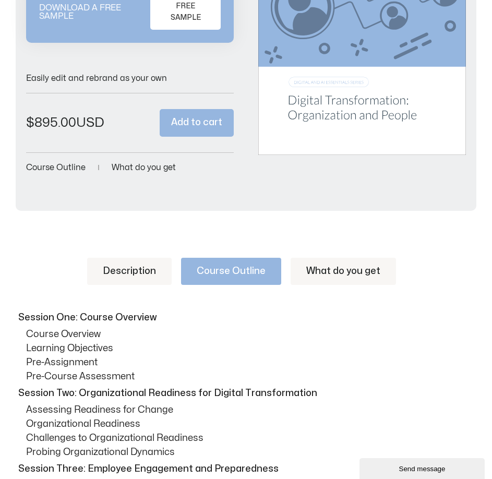
scroll to position [261, 0]
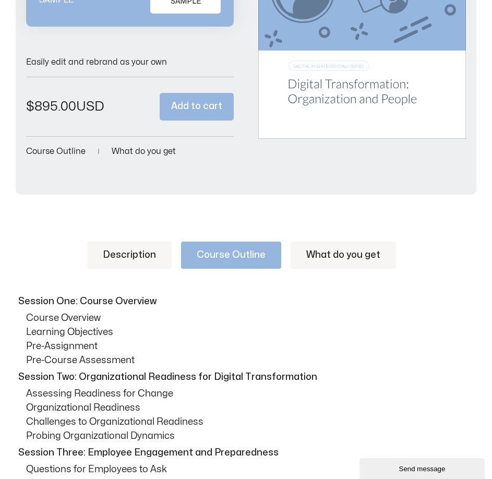
click at [155, 262] on link "Description" at bounding box center [129, 255] width 85 height 27
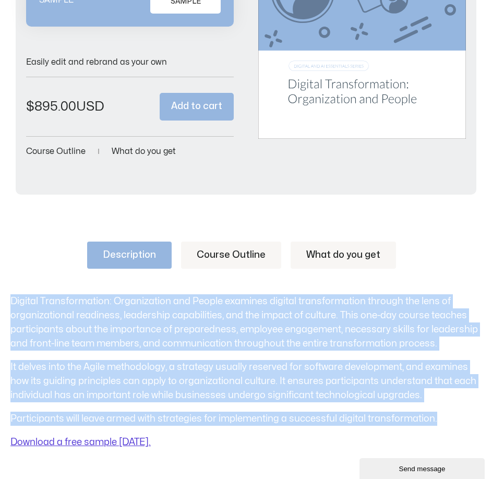
drag, startPoint x: 13, startPoint y: 300, endPoint x: 457, endPoint y: 418, distance: 460.0
click at [457, 418] on div "Digital Transformation: Organization and People examines digital transformation…" at bounding box center [245, 371] width 471 height 155
copy div "Digital Transformation: Organization and People examines digital transformation…"
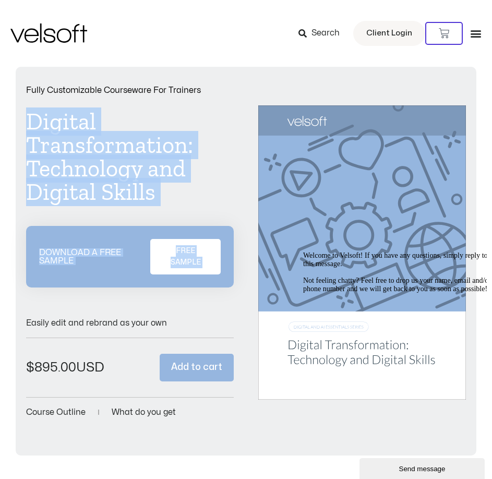
click at [208, 186] on h1 "Digital Transformation: Technology and Digital Skills" at bounding box center [130, 157] width 208 height 94
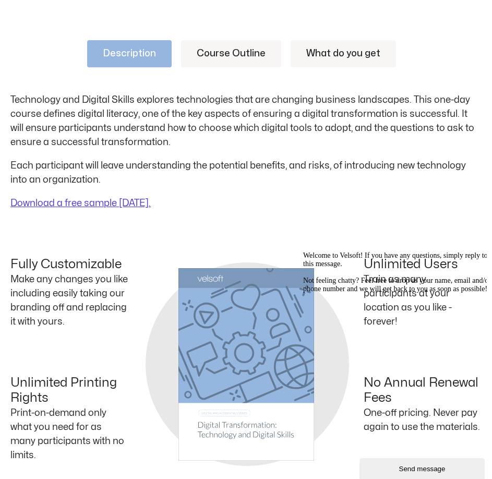
scroll to position [470, 0]
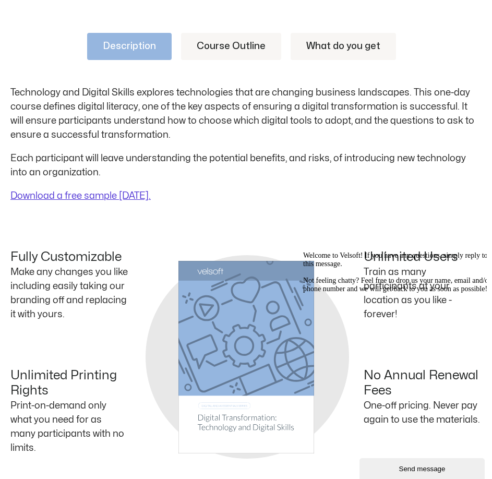
click at [241, 50] on link "Course Outline" at bounding box center [231, 46] width 100 height 27
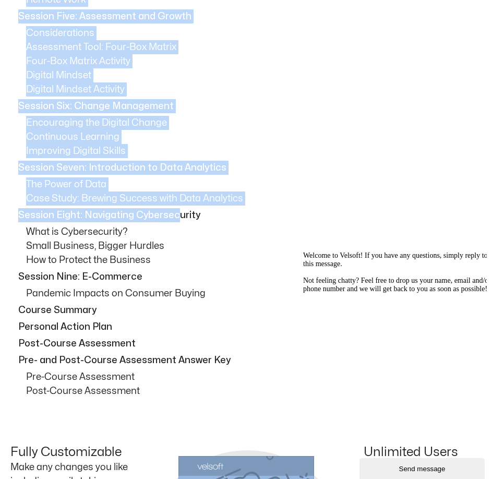
scroll to position [888, 0]
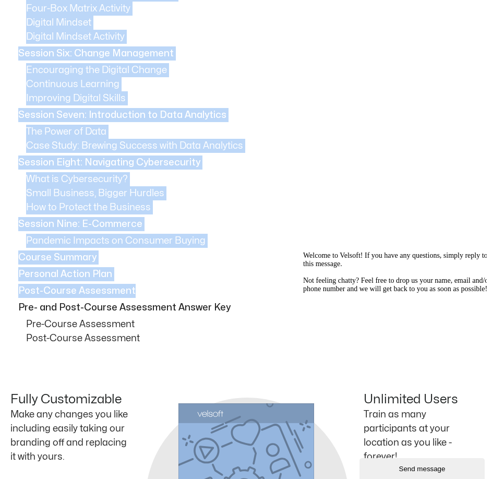
drag, startPoint x: 16, startPoint y: 91, endPoint x: 252, endPoint y: 283, distance: 304.0
click at [252, 283] on div "Session One: Course Overview Course Overview Learning Objectives Pre-Assignment…" at bounding box center [245, 7] width 471 height 678
copy div "Session One: Course Overview Course Overview Learning Objectives Pre-Assignment…"
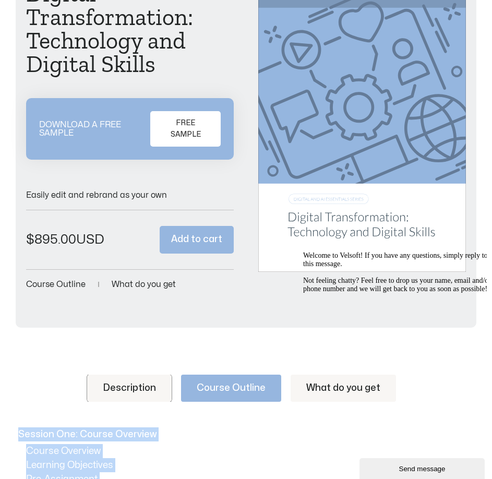
scroll to position [104, 0]
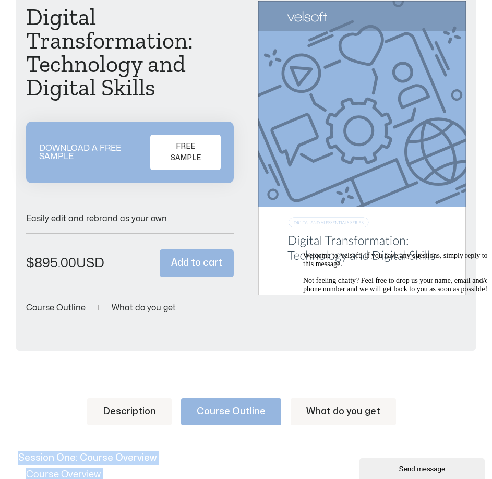
drag, startPoint x: 152, startPoint y: 408, endPoint x: 148, endPoint y: 413, distance: 6.7
click at [152, 408] on link "Description" at bounding box center [129, 411] width 85 height 27
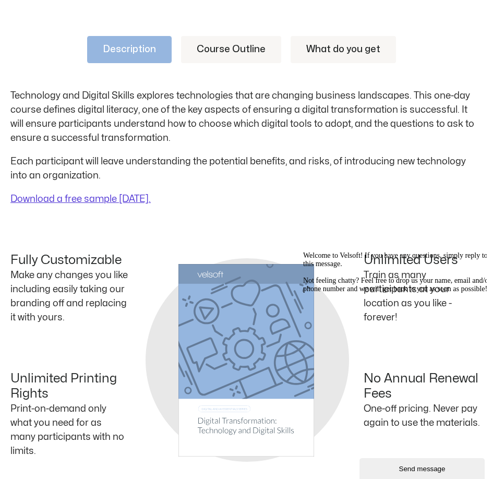
scroll to position [470, 0]
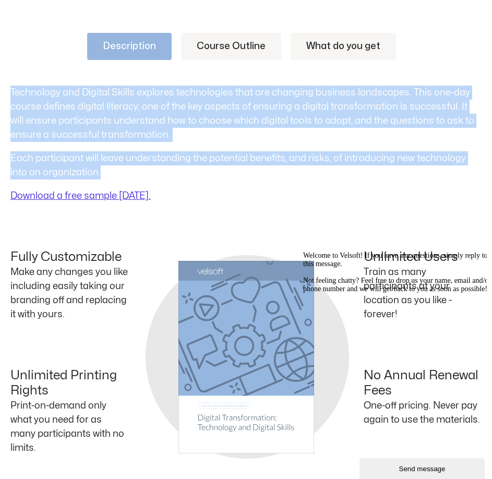
drag, startPoint x: 122, startPoint y: 172, endPoint x: 3, endPoint y: 95, distance: 141.9
click at [3, 95] on div "Description Course Outline What do you get Technology and Digital Skills explor…" at bounding box center [246, 278] width 492 height 552
copy div "Technology and Digital Skills explores technologies that are changing business …"
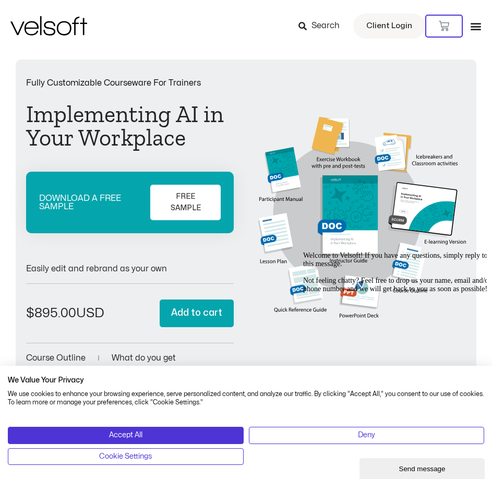
scroll to position [4, 0]
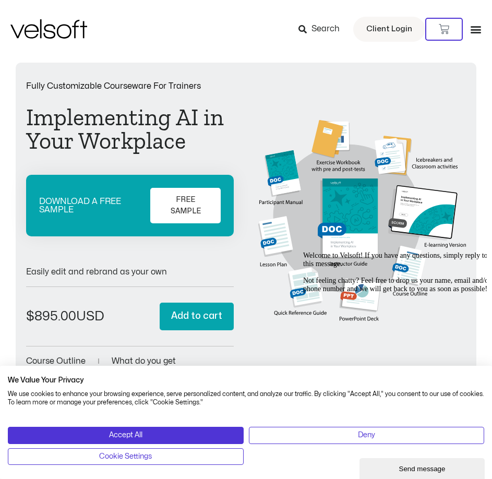
click at [159, 128] on h1 "Implementing AI in Your Workplace" at bounding box center [130, 129] width 208 height 47
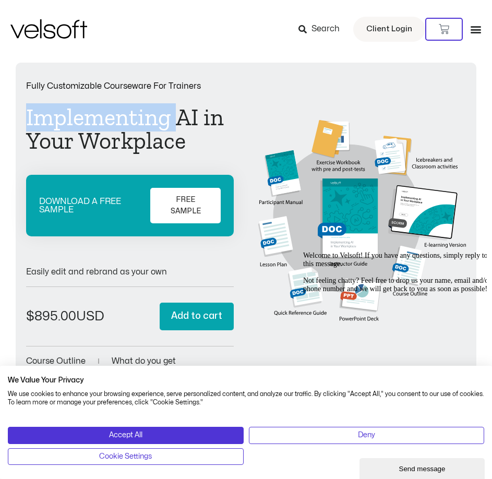
click at [159, 128] on h1 "Implementing AI in Your Workplace" at bounding box center [130, 129] width 208 height 47
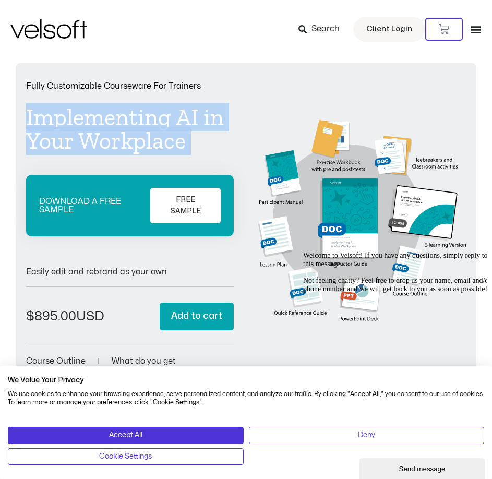
click at [159, 128] on h1 "Implementing AI in Your Workplace" at bounding box center [130, 129] width 208 height 47
copy div "Implementing AI in Your Workplace"
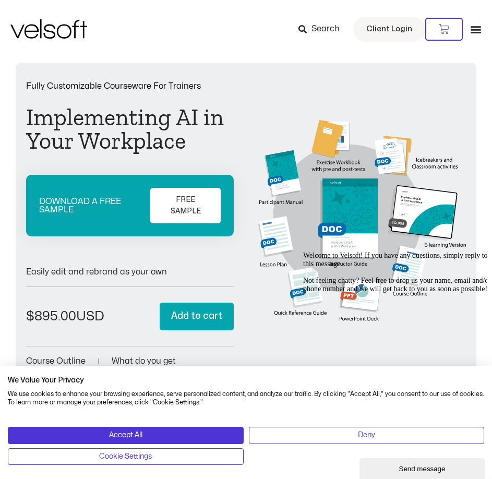
click at [139, 87] on p "Fully Customizable Courseware For Trainers" at bounding box center [130, 86] width 208 height 8
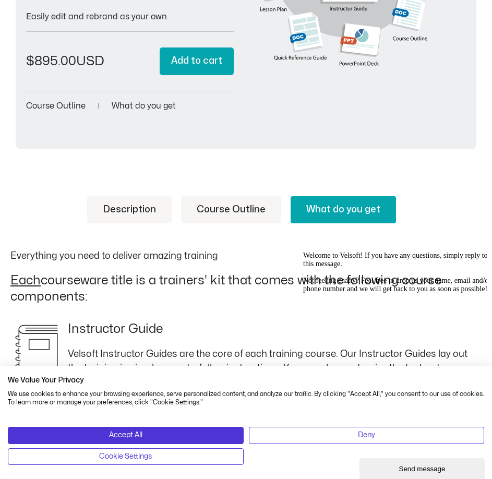
scroll to position [265, 0]
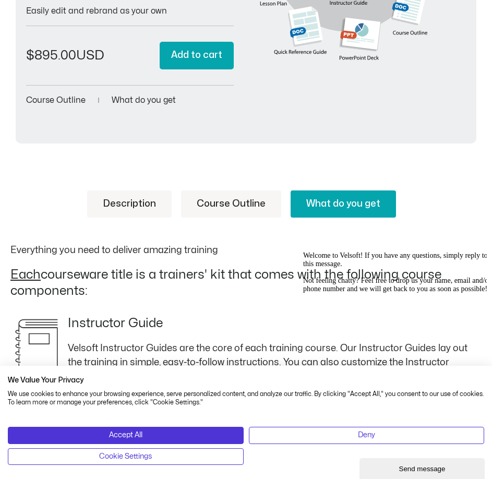
click at [119, 203] on link "Description" at bounding box center [129, 204] width 85 height 27
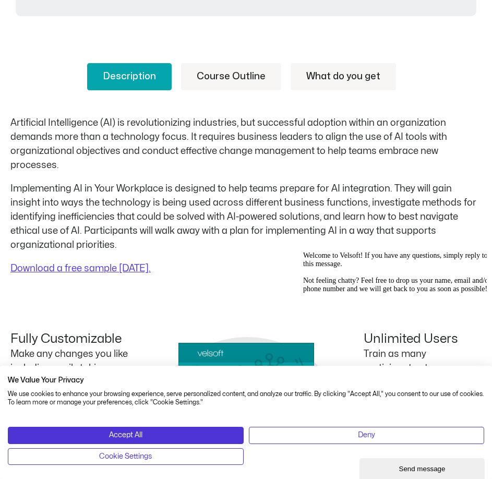
scroll to position [422, 0]
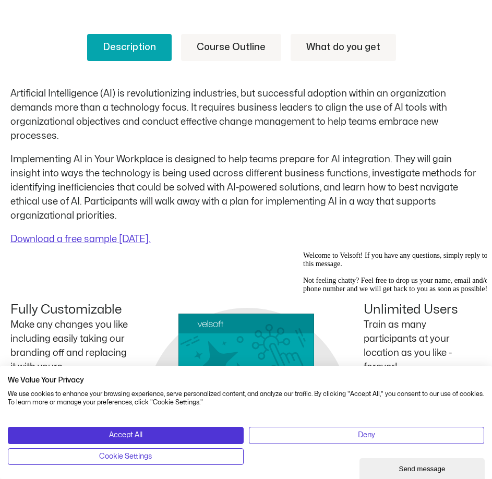
click at [115, 127] on p "Artificial Intelligence (AI) is revolutionizing industries, but successful adop…" at bounding box center [245, 115] width 471 height 56
click at [104, 102] on p "Artificial Intelligence (AI) is revolutionizing industries, but successful adop…" at bounding box center [245, 115] width 471 height 56
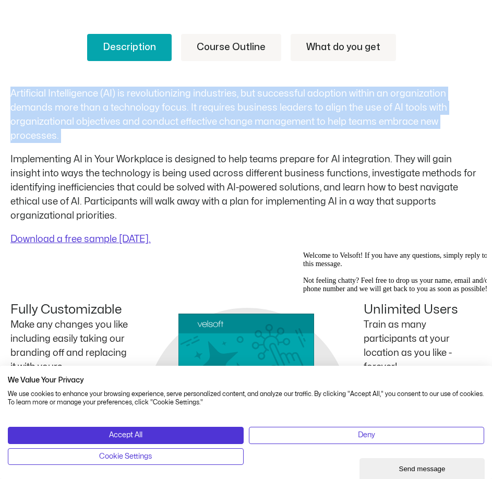
click at [104, 102] on p "Artificial Intelligence (AI) is revolutionizing industries, but successful adop…" at bounding box center [245, 115] width 471 height 56
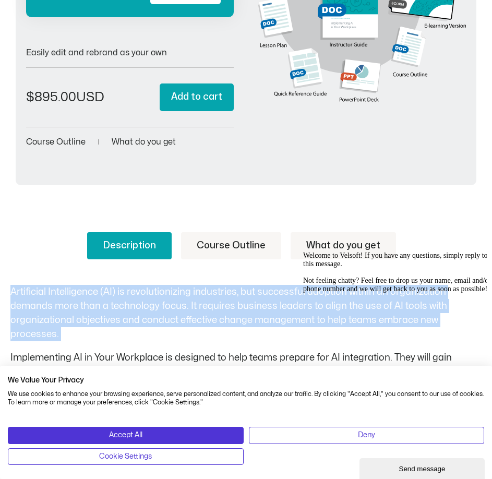
scroll to position [213, 0]
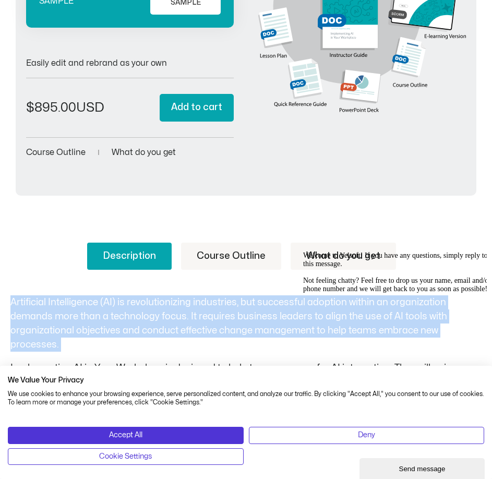
click at [240, 250] on link "Course Outline" at bounding box center [231, 256] width 100 height 27
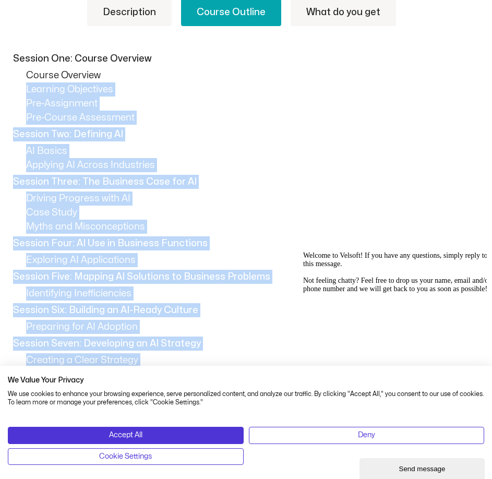
scroll to position [422, 0]
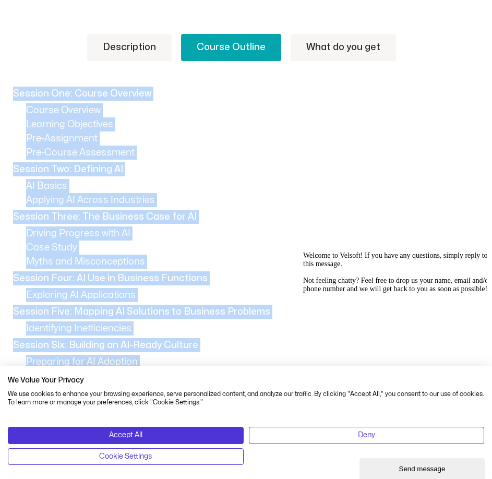
drag, startPoint x: 160, startPoint y: 187, endPoint x: 10, endPoint y: 100, distance: 172.9
click at [10, 100] on div "Session One: Course Overview Course Overview Learning Objectives Pre-Assignment…" at bounding box center [245, 446] width 471 height 719
copy div "Session One: Course Overview Course Overview Learning Objectives Pre-Assignment…"
click at [395, 229] on p "Driving Progress with AI" at bounding box center [254, 234] width 456 height 14
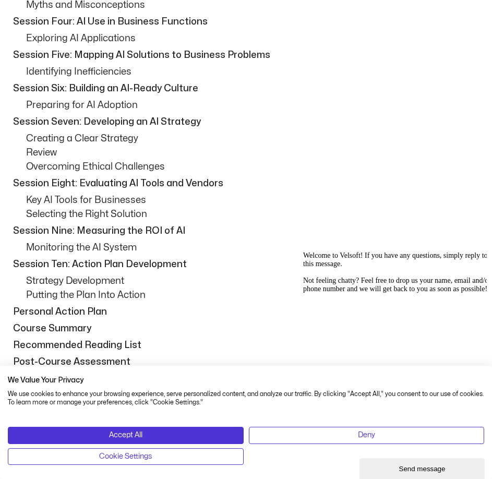
scroll to position [731, 0]
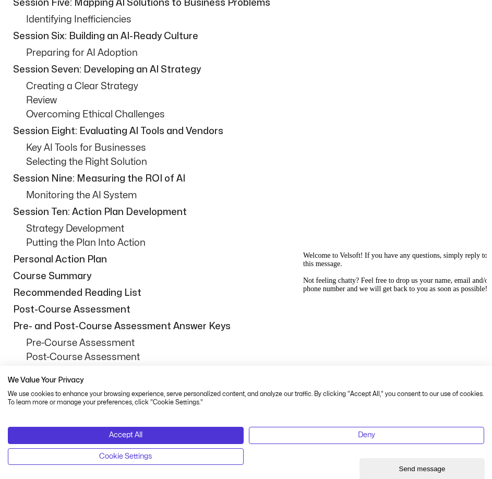
click at [219, 253] on p "Personal Action Plan" at bounding box center [246, 260] width 466 height 14
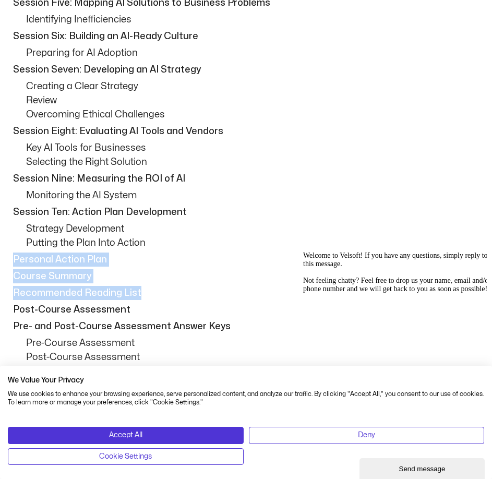
drag, startPoint x: 14, startPoint y: 259, endPoint x: 148, endPoint y: 294, distance: 138.5
click at [148, 294] on div "Session One: Course Overview Course Overview Learning Objectives Pre-Assignment…" at bounding box center [245, 137] width 471 height 719
copy div "Personal Action Plan Course Summary Recommended Reading List"
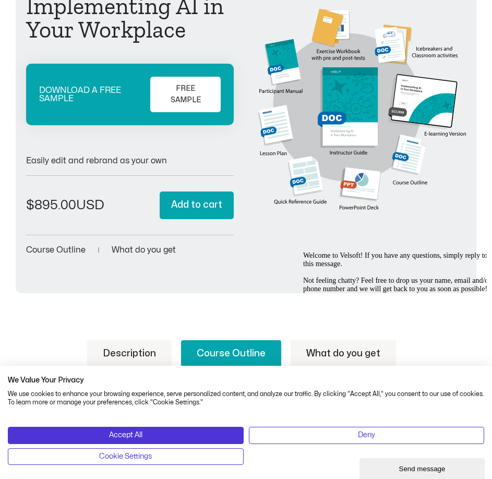
scroll to position [313, 0]
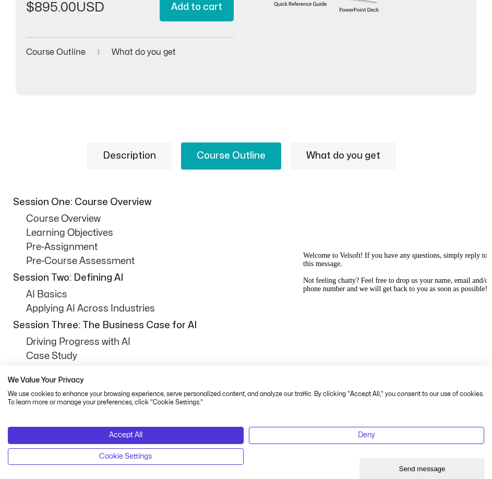
click at [136, 159] on link "Description" at bounding box center [129, 156] width 85 height 27
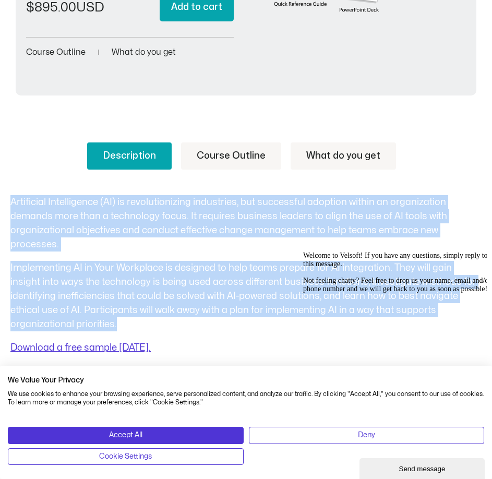
drag, startPoint x: 122, startPoint y: 326, endPoint x: 4, endPoint y: 203, distance: 170.2
click at [4, 203] on div "Description Course Outline What do you get Artificial Intelligence (AI) is revo…" at bounding box center [246, 413] width 492 height 604
copy div "Artificial Intelligence (AI) is revolutionizing industries, but successful adop…"
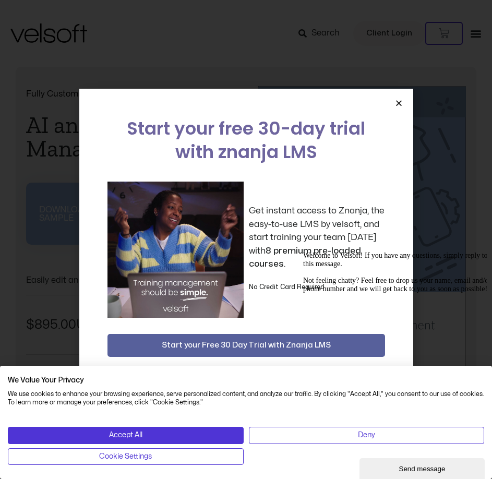
click at [405, 101] on div "Start your free 30-day trial with znanja LMS Get instant access to Znanja, the …" at bounding box center [246, 240] width 334 height 302
click at [399, 99] on div "Start your free 30-day trial with znanja LMS Get instant access to Znanja, the …" at bounding box center [246, 240] width 334 height 302
click at [399, 103] on icon "Close" at bounding box center [399, 103] width 8 height 8
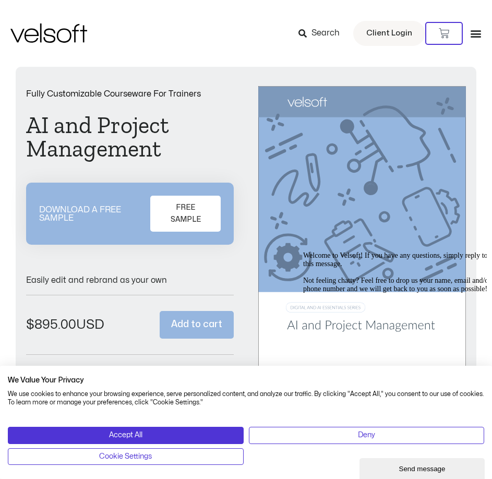
click at [125, 114] on h1 "AI and Project Management" at bounding box center [130, 137] width 208 height 47
click at [114, 128] on h1 "AI and Project Management" at bounding box center [130, 137] width 208 height 47
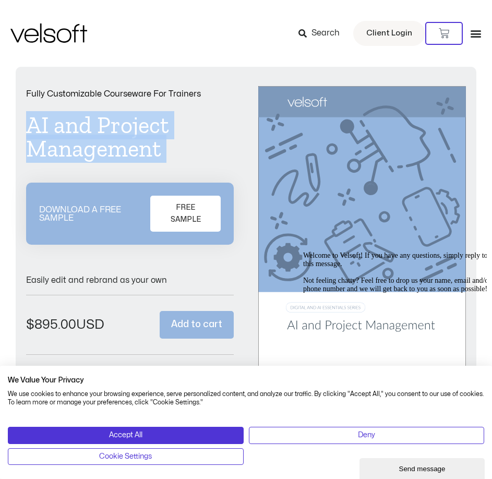
click at [114, 128] on h1 "AI and Project Management" at bounding box center [130, 137] width 208 height 47
copy div "AI and Project Management"
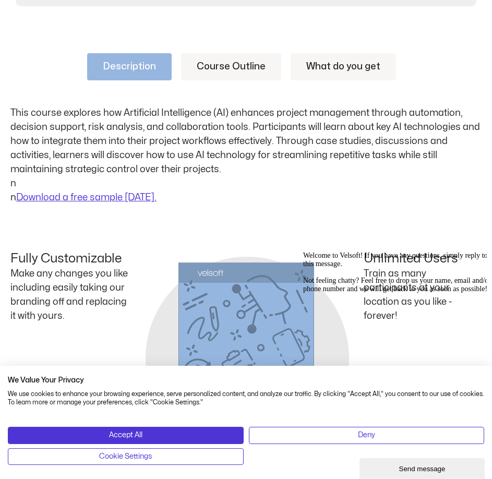
scroll to position [261, 0]
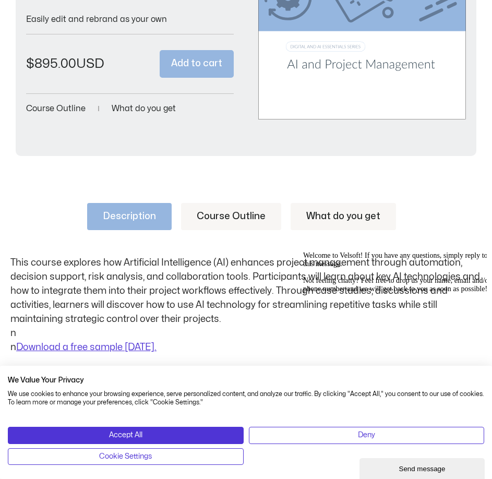
click at [226, 203] on link "Course Outline" at bounding box center [231, 216] width 100 height 27
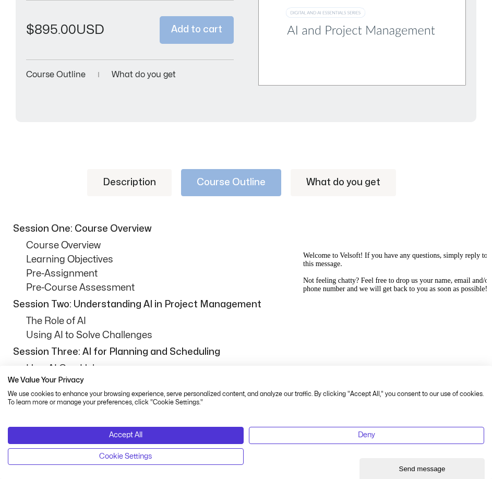
scroll to position [313, 0]
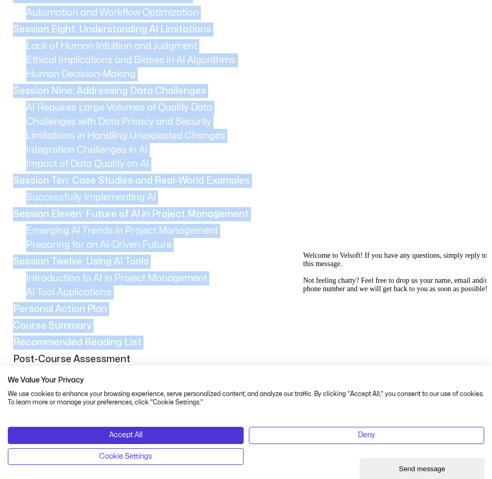
scroll to position [888, 0]
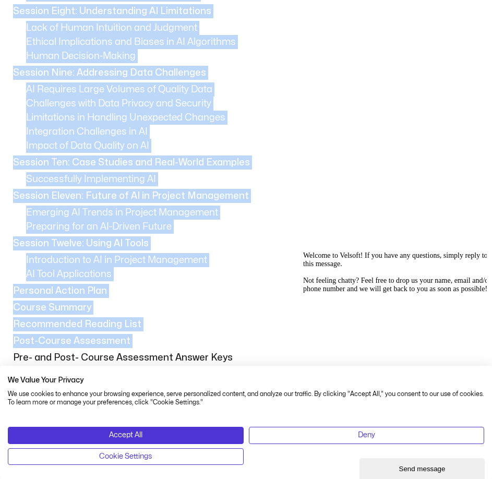
drag, startPoint x: 10, startPoint y: 207, endPoint x: 186, endPoint y: 332, distance: 215.8
click at [186, 332] on div "Description Course Outline What do you get This course explores how Artificial …" at bounding box center [246, 320] width 492 height 1550
copy div "Session One: Course Overview Course Overview Learning Objectives Pre-Assignment…"
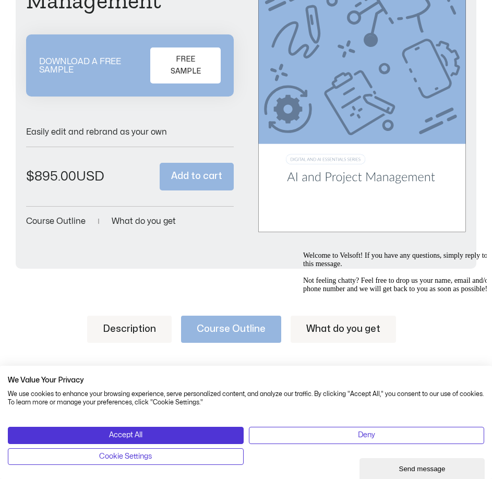
scroll to position [365, 0]
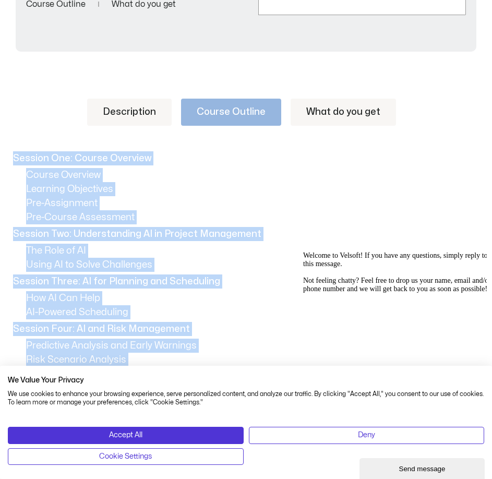
click at [132, 108] on link "Description" at bounding box center [129, 112] width 85 height 27
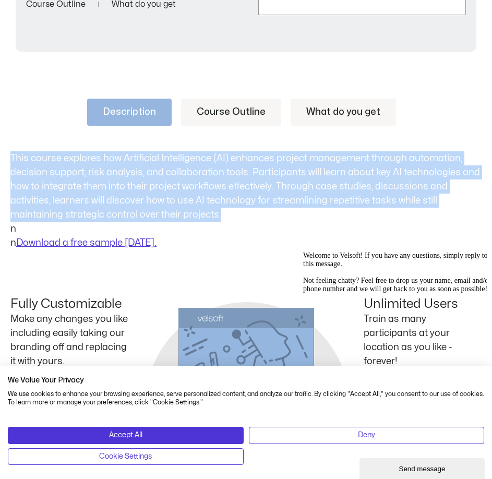
drag, startPoint x: 222, startPoint y: 215, endPoint x: 0, endPoint y: 158, distance: 229.1
click at [0, 158] on div "Description Course Outline What do you get This course explores how Artificial …" at bounding box center [246, 334] width 492 height 534
copy p "This course explores how Artificial Intelligence (AI) enhances project manageme…"
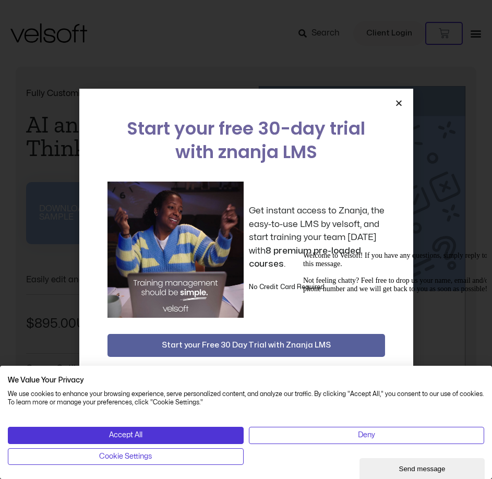
click at [399, 105] on icon "Close" at bounding box center [399, 103] width 8 height 8
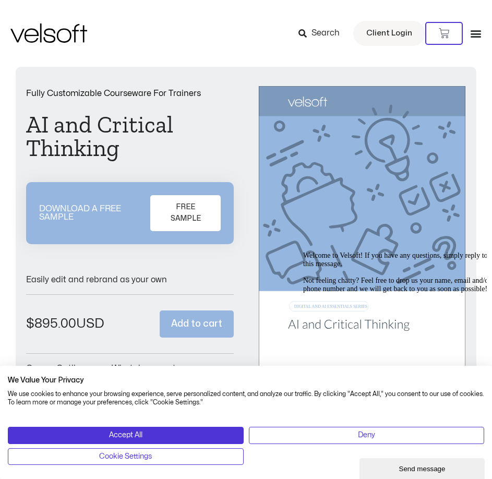
click at [102, 146] on h1 "AI and Critical Thinking" at bounding box center [130, 136] width 208 height 47
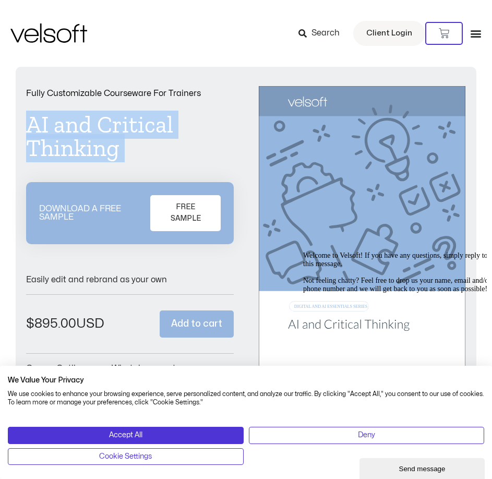
click at [102, 146] on h1 "AI and Critical Thinking" at bounding box center [130, 136] width 208 height 47
copy div "AI and Critical Thinking"
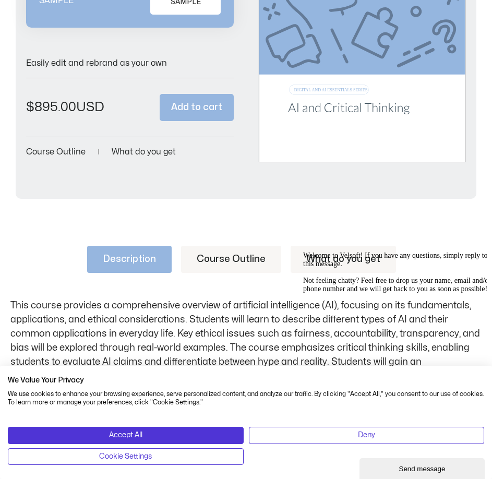
scroll to position [209, 0]
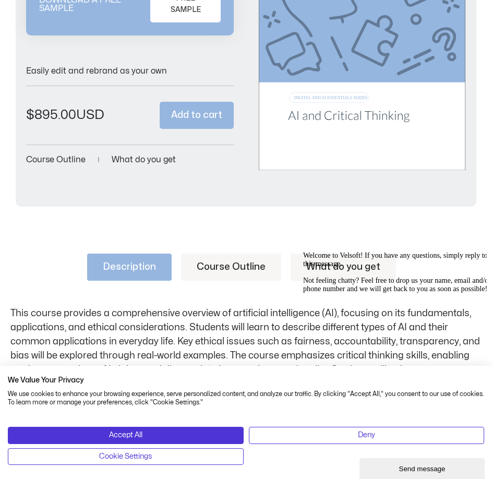
click at [252, 261] on link "Course Outline" at bounding box center [231, 267] width 100 height 27
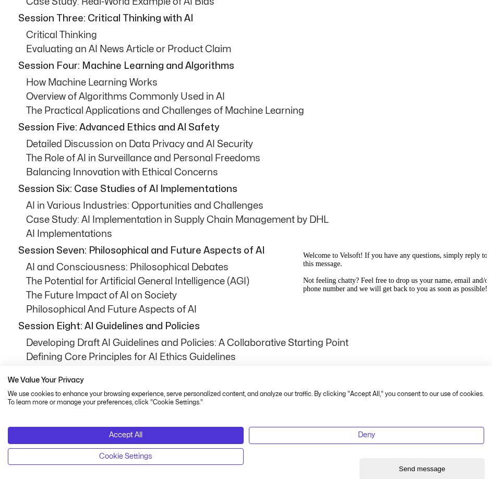
scroll to position [679, 0]
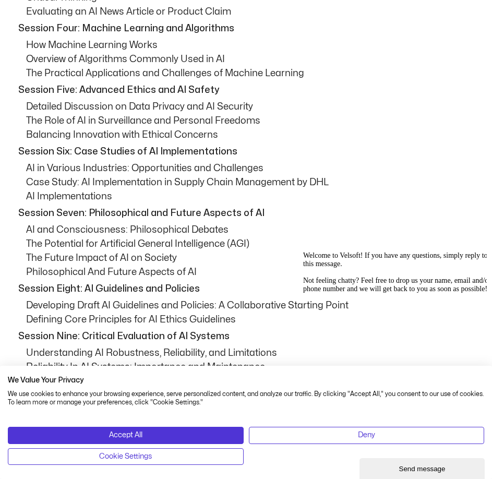
click at [320, 177] on p "Case Study: AI Implementation in Supply Chain Management by DHL" at bounding box center [254, 182] width 456 height 14
click at [316, 180] on p "Case Study: AI Implementation in Supply Chain Management by DHL" at bounding box center [254, 182] width 456 height 14
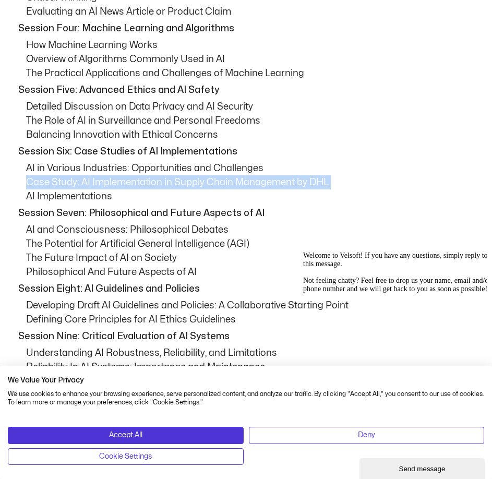
click at [316, 180] on p "Case Study: AI Implementation in Supply Chain Management by DHL" at bounding box center [254, 182] width 456 height 14
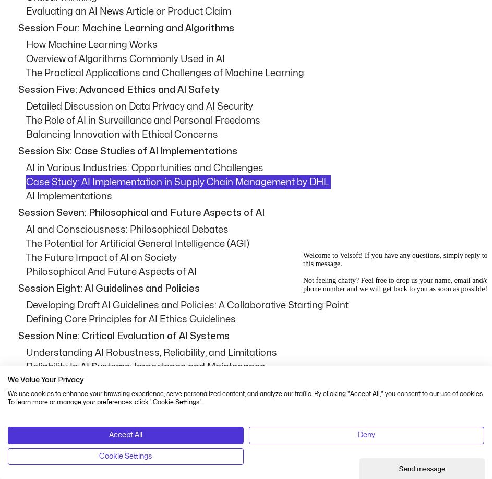
drag, startPoint x: 342, startPoint y: 252, endPoint x: 640, endPoint y: 493, distance: 383.4
click at [342, 252] on div "Welcome to Velsoft! If you have any questions, simply reply to this message. No…" at bounding box center [397, 273] width 188 height 42
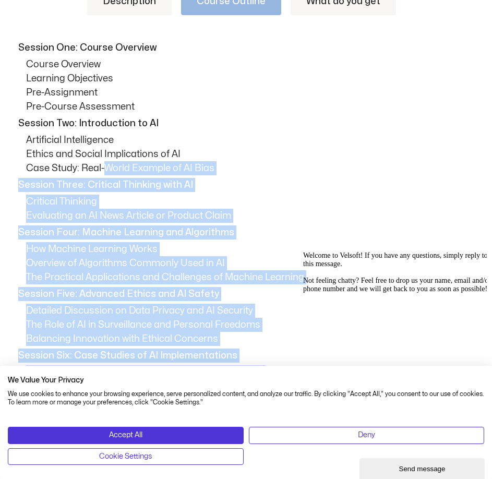
scroll to position [470, 0]
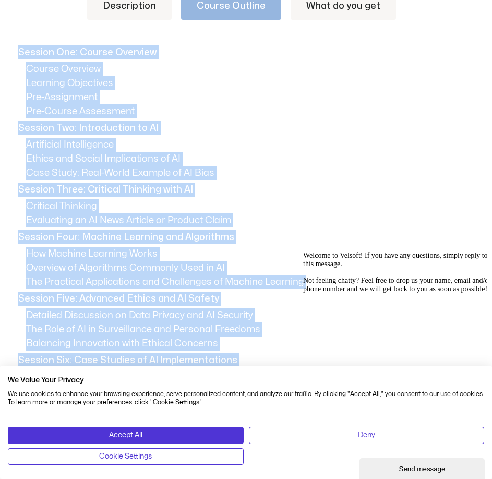
drag, startPoint x: 142, startPoint y: 221, endPoint x: 6, endPoint y: 54, distance: 215.3
copy div "Session One: Course Overview Course Overview Learning Objectives Pre-Assignment…"
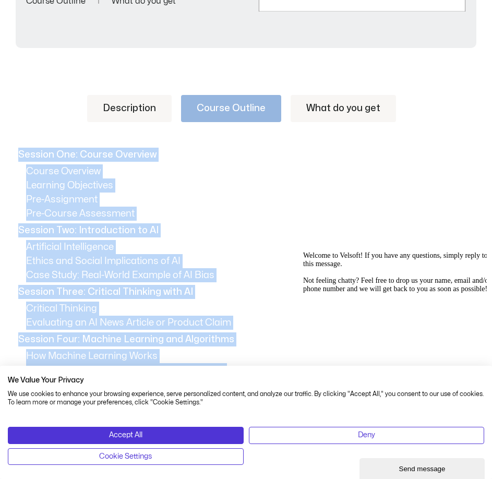
scroll to position [365, 0]
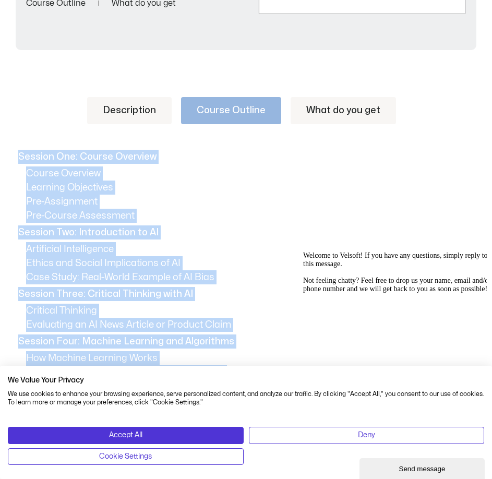
click at [142, 112] on link "Description" at bounding box center [129, 110] width 85 height 27
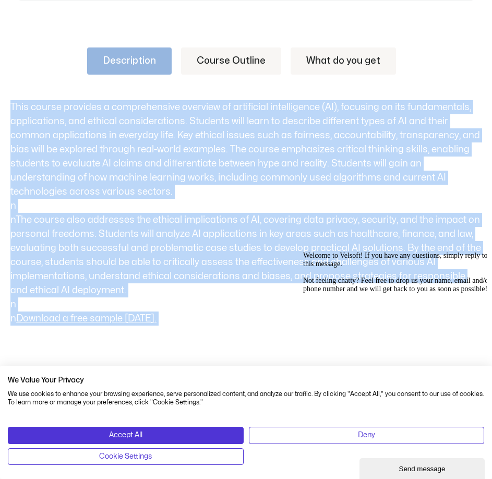
scroll to position [418, 0]
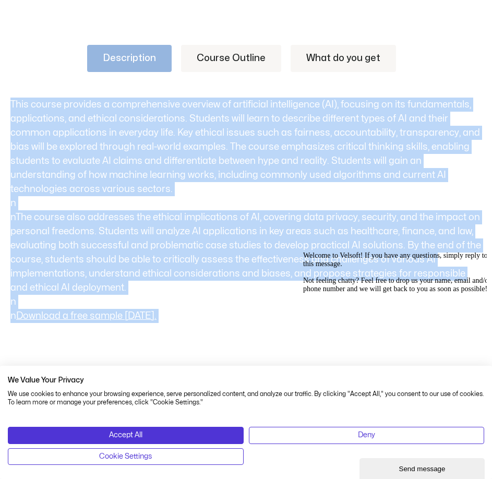
drag, startPoint x: 12, startPoint y: 152, endPoint x: 169, endPoint y: 281, distance: 202.9
click at [169, 281] on p "This course provides a comprehensive overview of artificial intelligence (AI), …" at bounding box center [245, 211] width 471 height 226
drag, startPoint x: 128, startPoint y: 204, endPoint x: 127, endPoint y: 155, distance: 49.6
copy p "This course provides a comprehensive overview of artificial intelligence (AI), …"
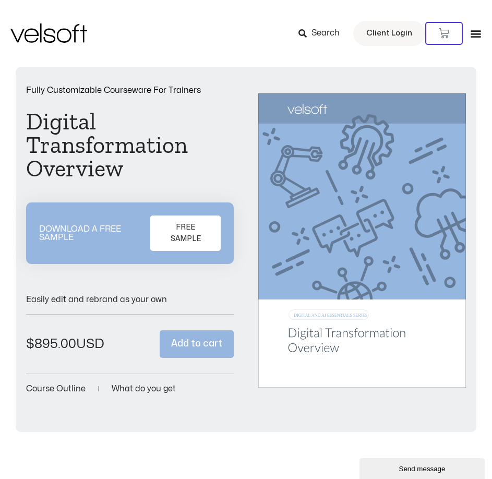
click at [87, 149] on h1 "Digital Transformation Overview" at bounding box center [130, 145] width 208 height 70
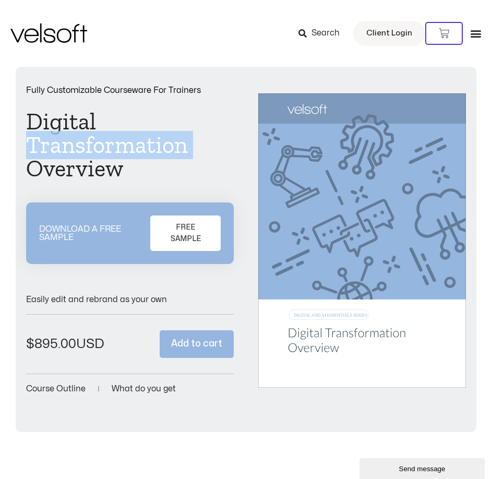
click at [87, 149] on h1 "Digital Transformation Overview" at bounding box center [130, 145] width 208 height 70
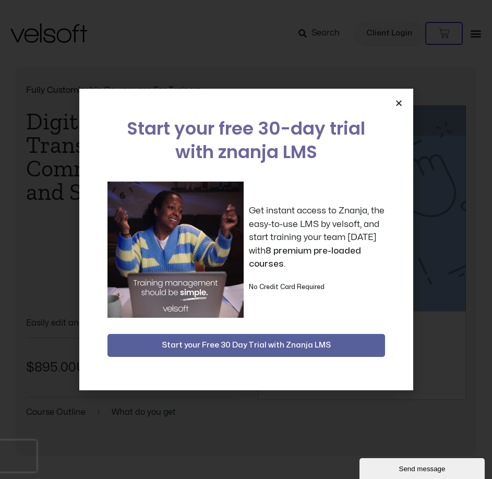
click at [398, 104] on icon "Close" at bounding box center [399, 103] width 8 height 8
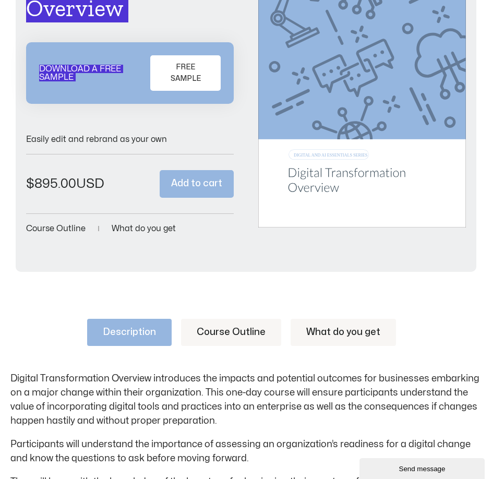
scroll to position [209, 0]
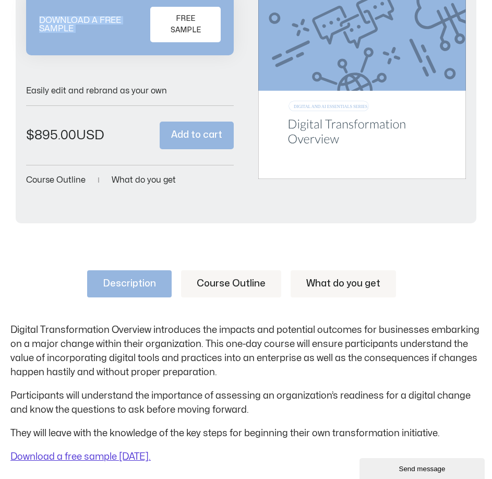
click at [195, 33] on span "FREE SAMPLE" at bounding box center [185, 24] width 43 height 23
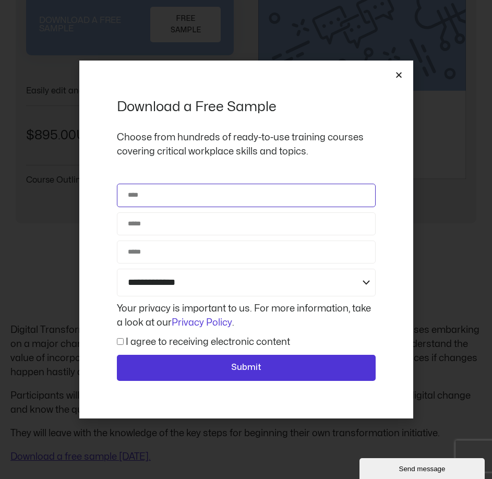
click at [233, 200] on input "Name" at bounding box center [246, 195] width 259 height 23
type input "**********"
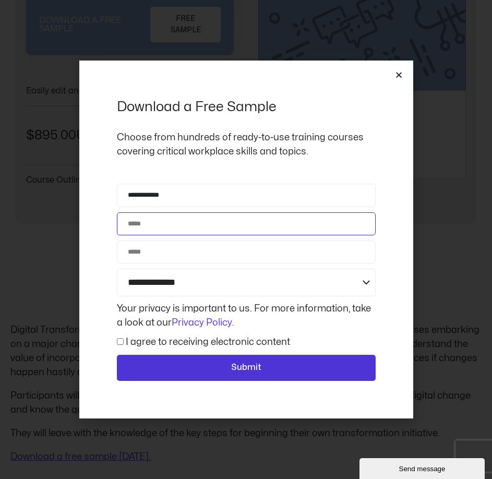
type input "**********"
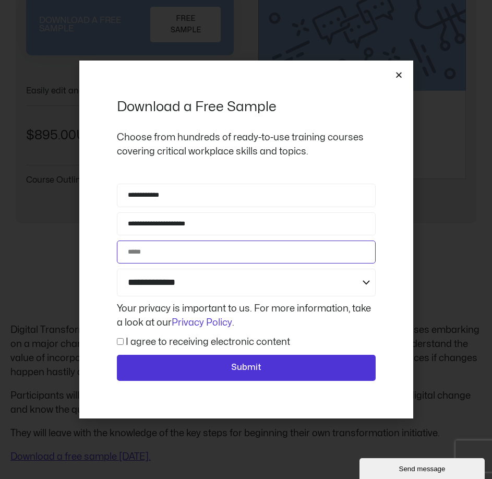
type input "**********"
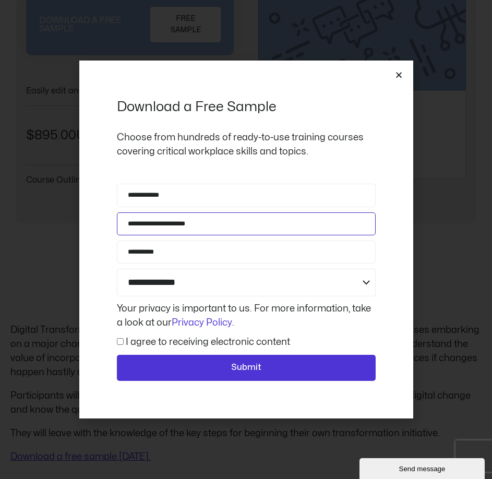
click at [231, 227] on input "**********" at bounding box center [246, 223] width 259 height 23
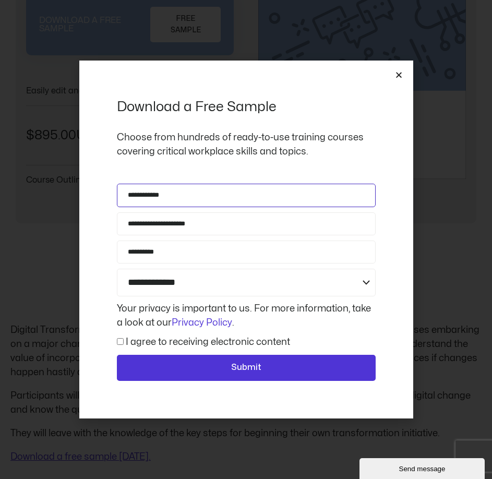
click at [230, 184] on input "**********" at bounding box center [246, 195] width 259 height 23
type input "******"
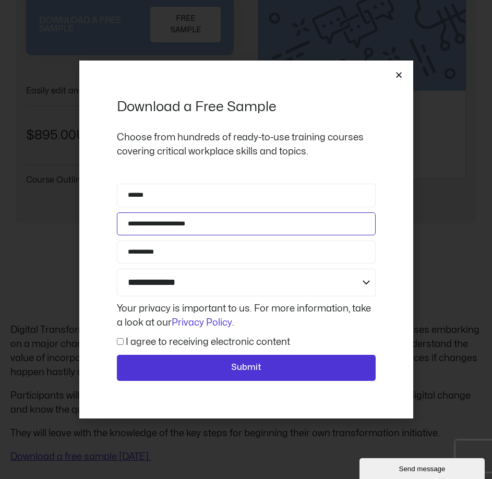
click at [157, 215] on input "**********" at bounding box center [246, 223] width 259 height 23
type input "**********"
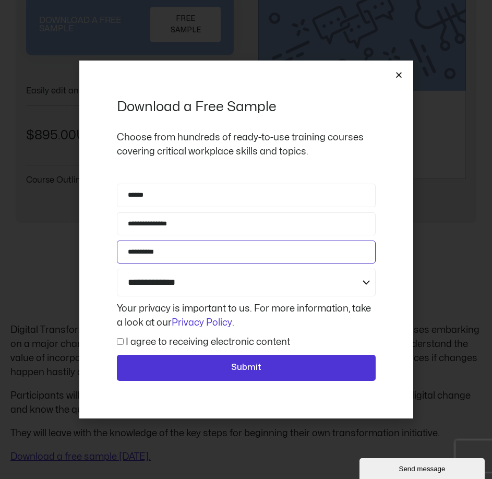
click at [131, 250] on input "**********" at bounding box center [246, 252] width 259 height 23
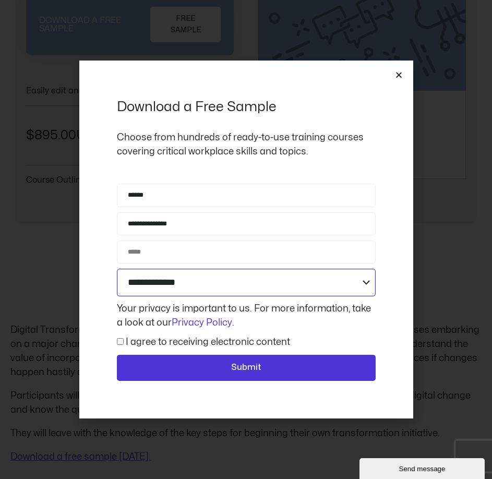
click at [155, 281] on select "**********" at bounding box center [246, 283] width 259 height 28
select select "**********"
click at [117, 269] on select "**********" at bounding box center [246, 283] width 259 height 28
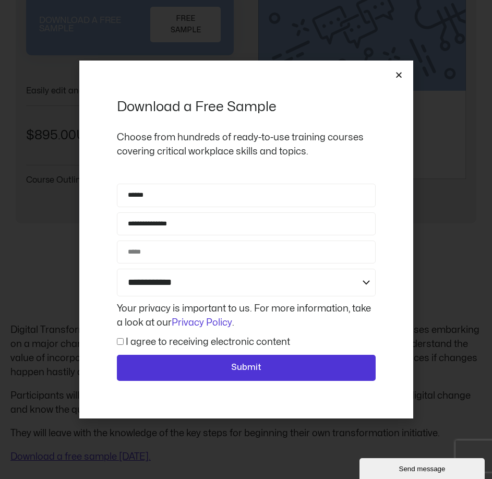
click at [154, 341] on label "I agree to receiving electronic content" at bounding box center [208, 342] width 164 height 9
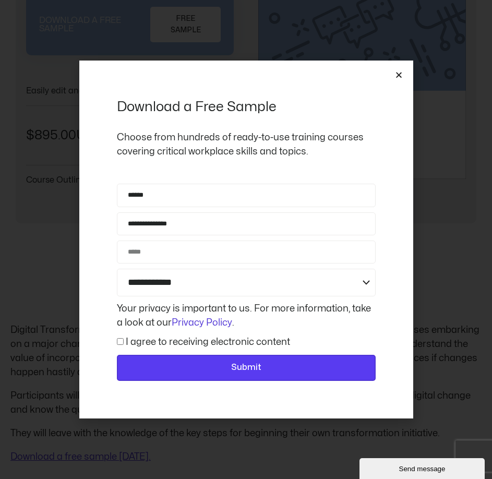
click at [186, 364] on span "Submit" at bounding box center [247, 368] width 232 height 14
type input "**********"
click at [221, 370] on span "Submit" at bounding box center [247, 368] width 232 height 14
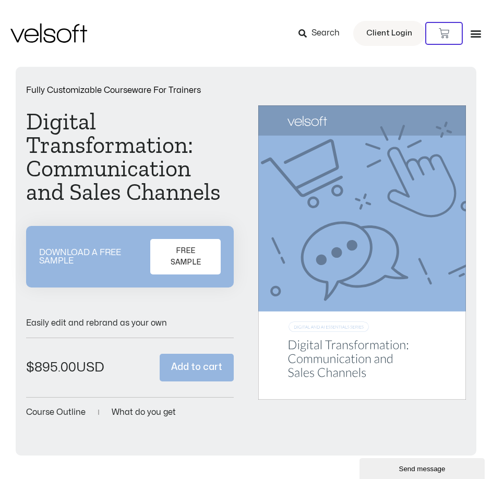
click at [82, 178] on h1 "Digital Transformation: Communication and Sales Channels" at bounding box center [130, 157] width 208 height 94
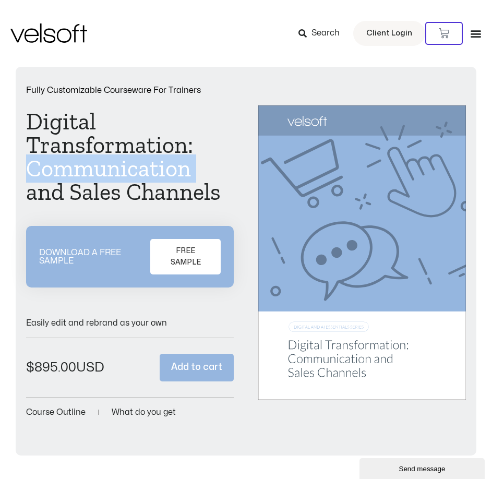
click at [82, 178] on h1 "Digital Transformation: Communication and Sales Channels" at bounding box center [130, 157] width 208 height 94
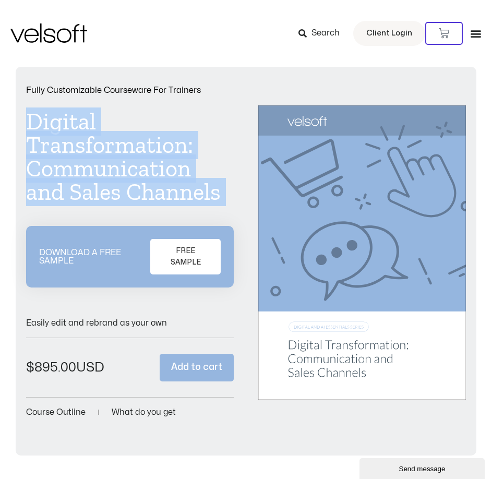
click at [82, 178] on h1 "Digital Transformation: Communication and Sales Channels" at bounding box center [130, 157] width 208 height 94
copy div "Digital Transformation: Communication and Sales Channels"
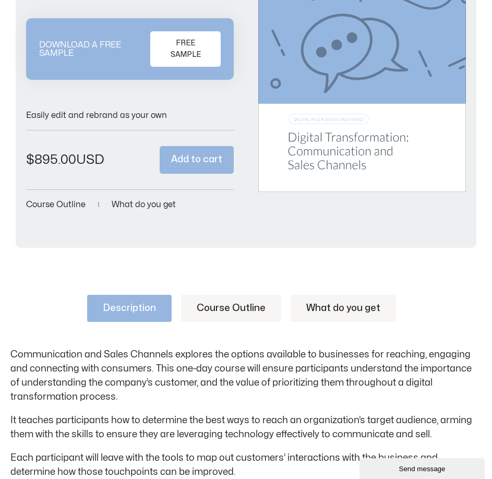
scroll to position [209, 0]
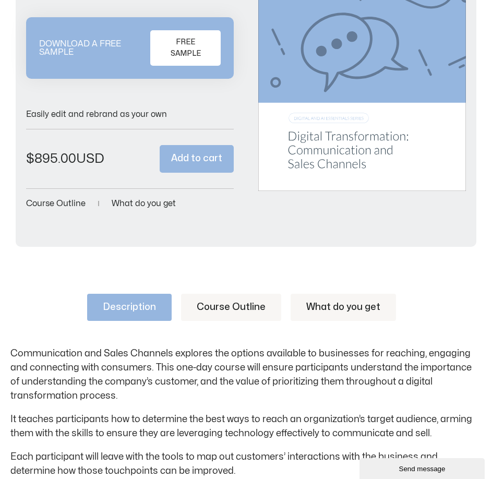
click at [246, 301] on link "Course Outline" at bounding box center [231, 307] width 100 height 27
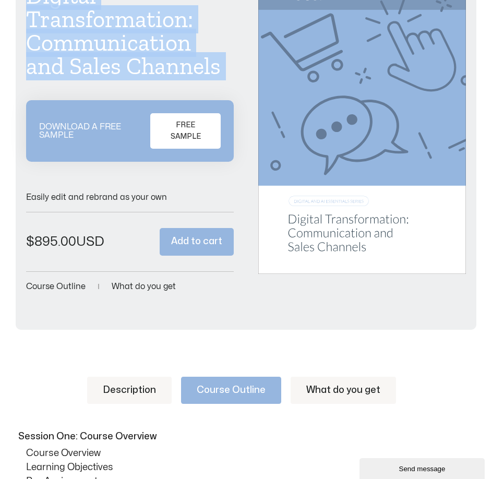
scroll to position [0, 0]
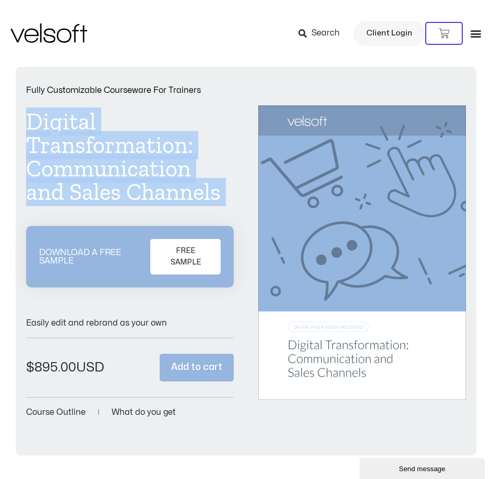
click at [180, 113] on h1 "Digital Transformation: Communication and Sales Channels" at bounding box center [130, 157] width 208 height 94
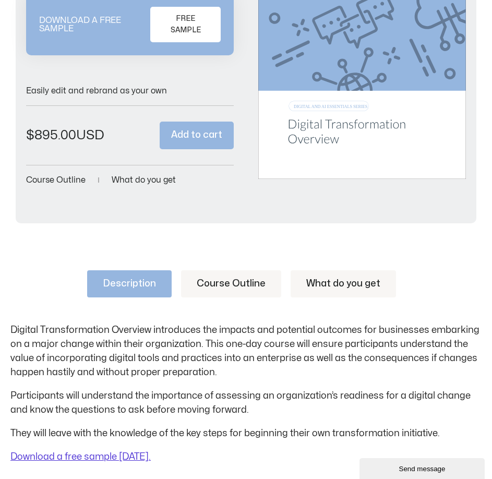
click at [191, 16] on span "FREE SAMPLE" at bounding box center [185, 24] width 43 height 23
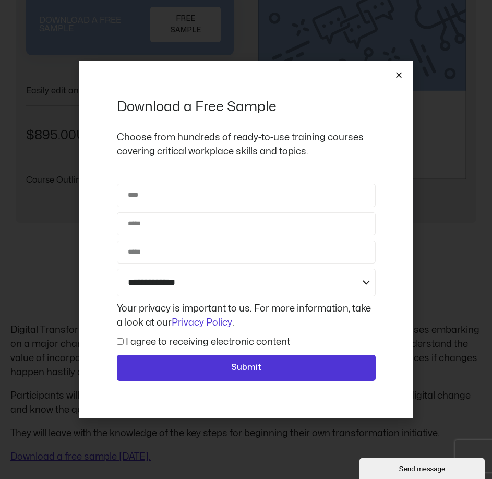
click at [399, 75] on icon "Close" at bounding box center [399, 75] width 8 height 8
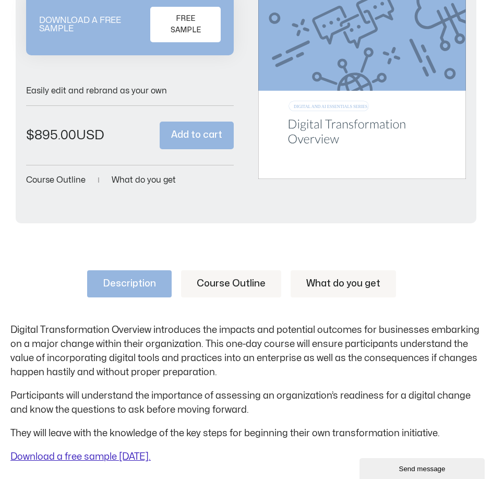
click at [136, 454] on link "Download a free sample [DATE]." at bounding box center [80, 457] width 140 height 9
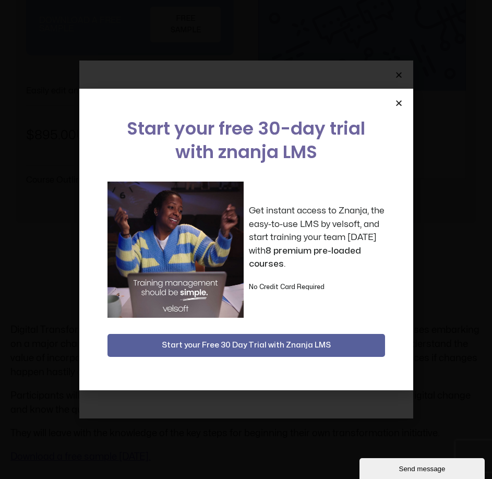
click at [397, 103] on icon "Close" at bounding box center [399, 103] width 8 height 8
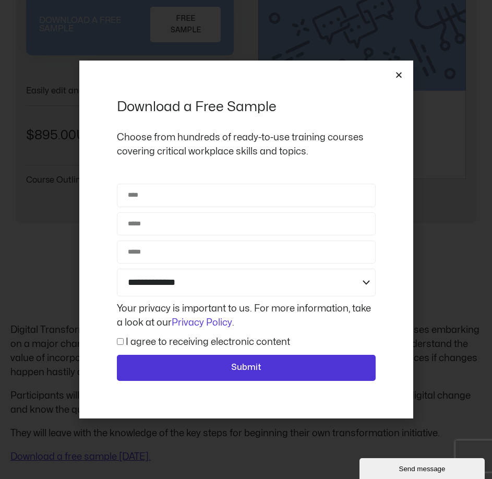
click at [401, 76] on icon "Close" at bounding box center [399, 75] width 8 height 8
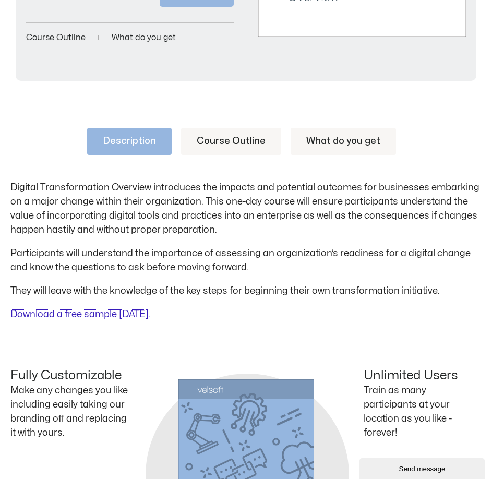
scroll to position [261, 0]
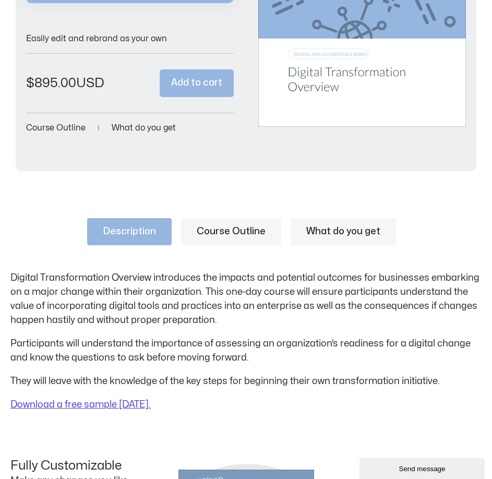
click at [221, 229] on link "Course Outline" at bounding box center [231, 231] width 100 height 27
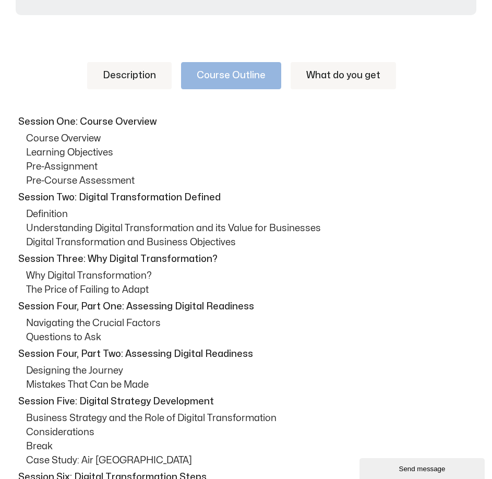
scroll to position [418, 0]
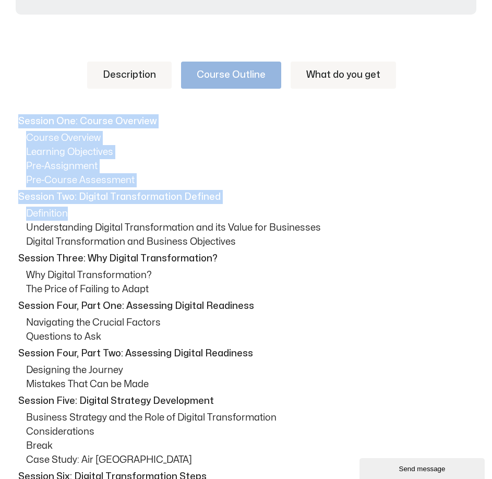
drag, startPoint x: 19, startPoint y: 121, endPoint x: 132, endPoint y: 209, distance: 143.9
click at [132, 209] on div "Session One: Course Overview Course Overview Learning Objectives Pre-Assignment…" at bounding box center [245, 401] width 471 height 574
click at [341, 69] on link "What do you get" at bounding box center [343, 75] width 105 height 27
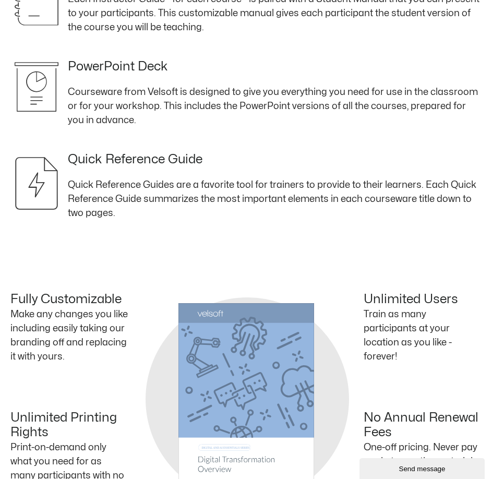
scroll to position [365, 0]
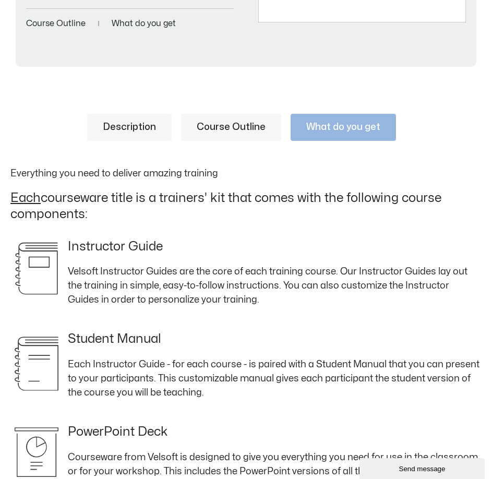
click at [253, 126] on link "Course Outline" at bounding box center [231, 127] width 100 height 27
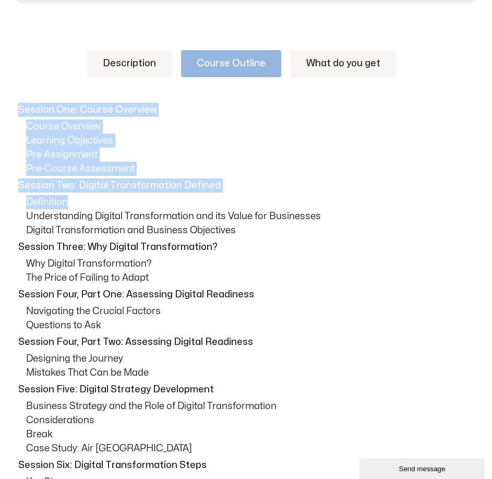
scroll to position [313, 0]
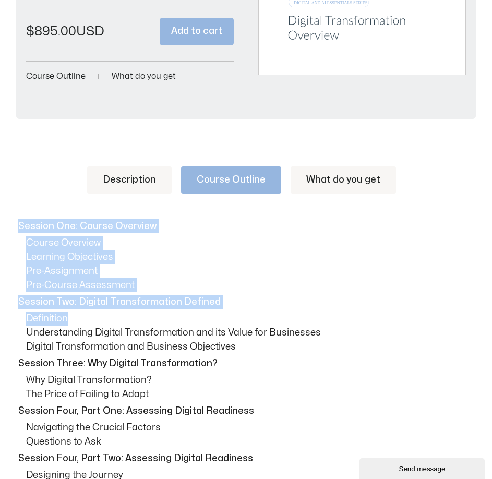
click at [131, 179] on link "Description" at bounding box center [129, 180] width 85 height 27
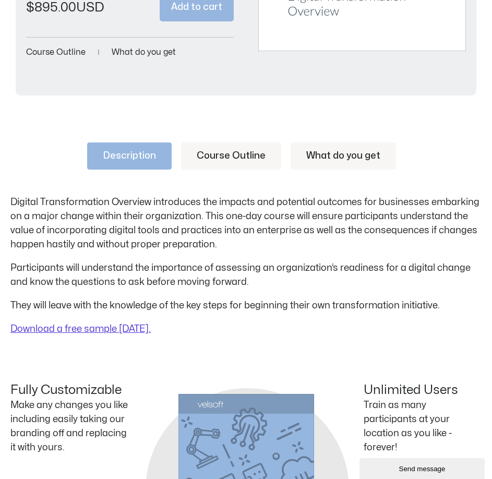
scroll to position [313, 0]
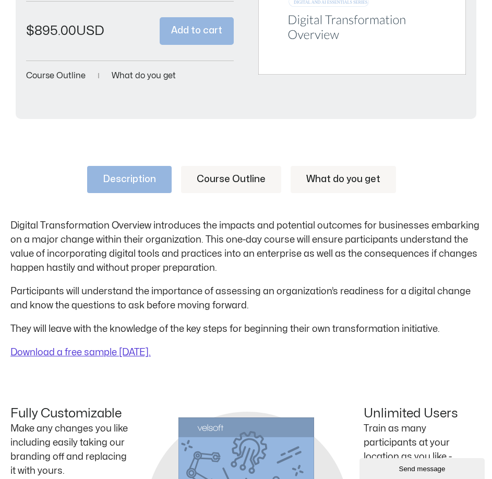
click at [202, 170] on link "Course Outline" at bounding box center [231, 179] width 100 height 27
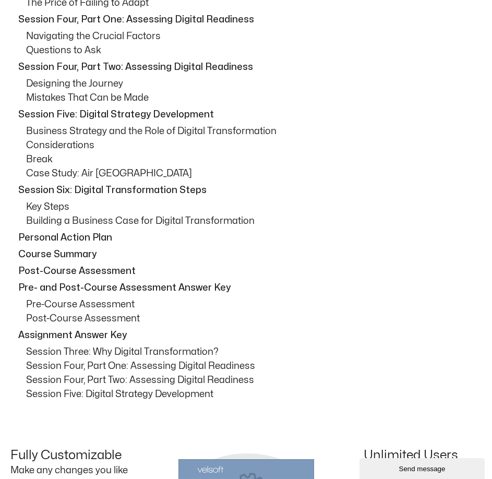
scroll to position [679, 0]
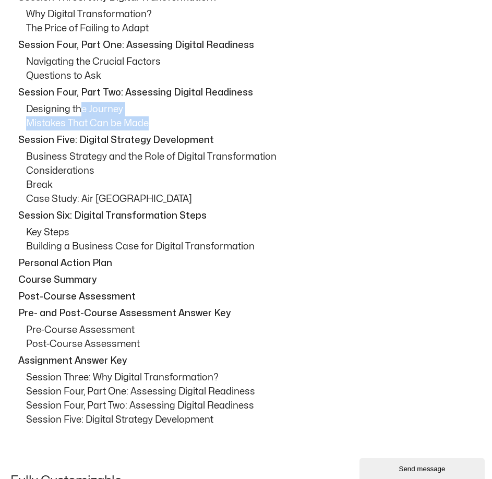
drag, startPoint x: 160, startPoint y: 118, endPoint x: 80, endPoint y: 103, distance: 80.8
click at [80, 103] on div "Session One: Course Overview Course Overview Learning Objectives Pre-Assignment…" at bounding box center [245, 140] width 471 height 574
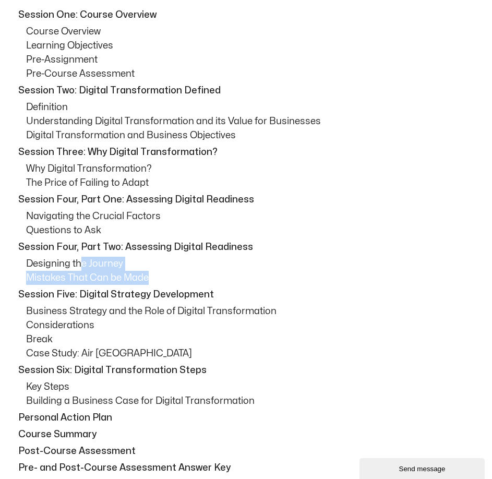
scroll to position [522, 0]
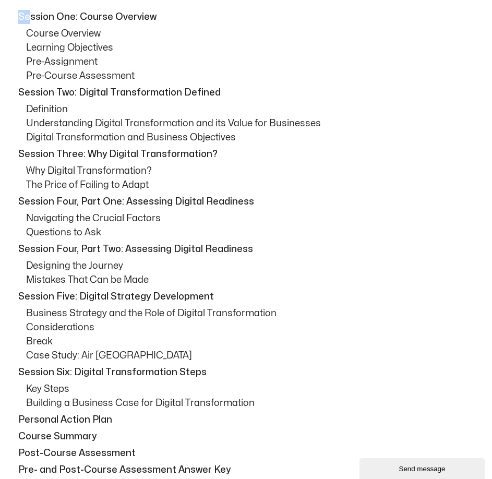
drag, startPoint x: 18, startPoint y: 15, endPoint x: 30, endPoint y: 18, distance: 12.4
click at [30, 18] on div "Session One: Course Overview Course Overview Learning Objectives Pre-Assignment…" at bounding box center [245, 297] width 471 height 574
click at [153, 78] on p "Pre-Course Assessment" at bounding box center [254, 76] width 456 height 14
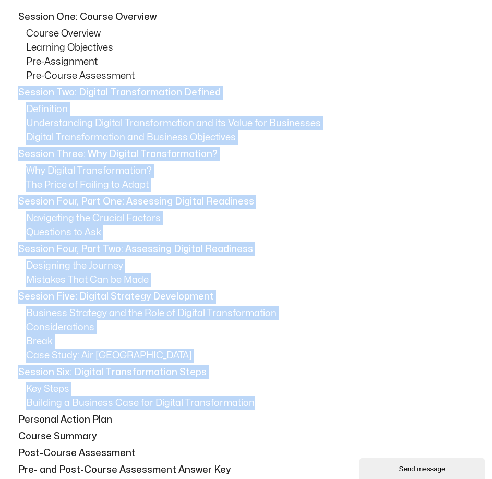
drag, startPoint x: 20, startPoint y: 93, endPoint x: 288, endPoint y: 400, distance: 407.4
click at [288, 400] on div "Session One: Course Overview Course Overview Learning Objectives Pre-Assignment…" at bounding box center [245, 297] width 471 height 574
copy div "Session Two: Digital Transformation Defined Definition Understanding Digital Tr…"
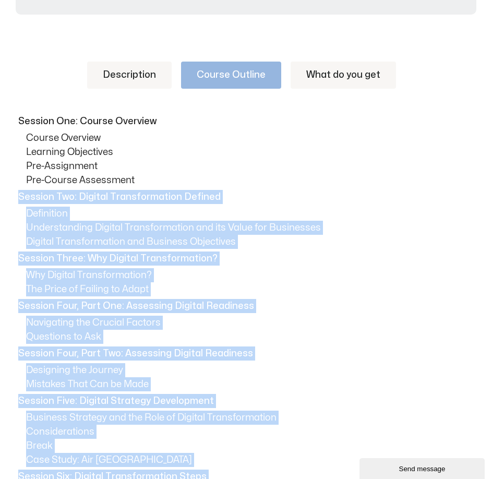
scroll to position [104, 0]
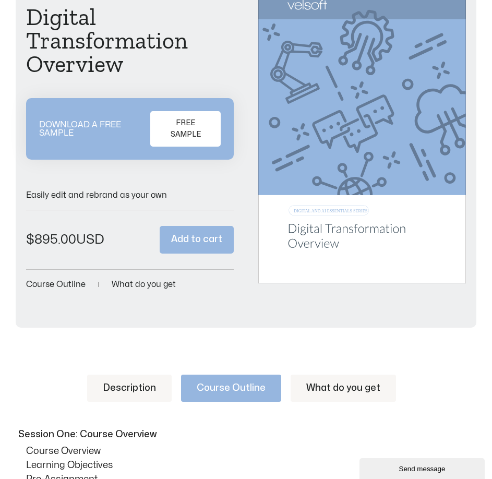
click at [154, 385] on link "Description" at bounding box center [129, 388] width 85 height 27
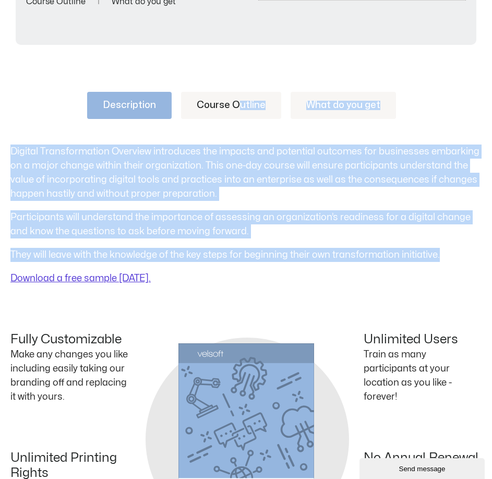
scroll to position [365, 0]
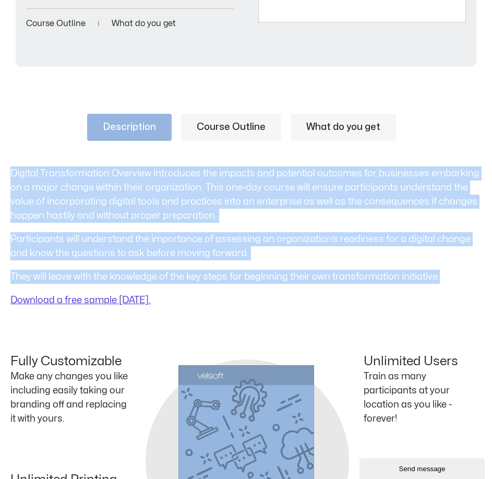
drag, startPoint x: 446, startPoint y: 121, endPoint x: 10, endPoint y: 169, distance: 438.0
click at [10, 169] on div "Digital Transformation Overview introduces the impacts and potential outcomes f…" at bounding box center [245, 237] width 471 height 141
copy div "Digital Transformation Overview introduces the impacts and potential outcomes f…"
click at [345, 122] on link "What do you get" at bounding box center [343, 127] width 105 height 27
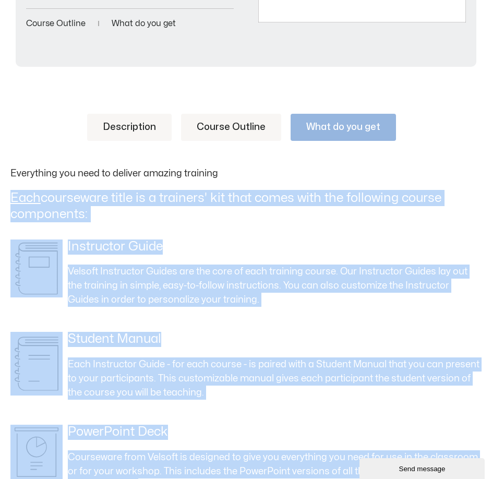
drag, startPoint x: 178, startPoint y: 325, endPoint x: 3, endPoint y: 206, distance: 212.0
copy div "Each courseware title is a trainers' kit that comes with the following course c…"
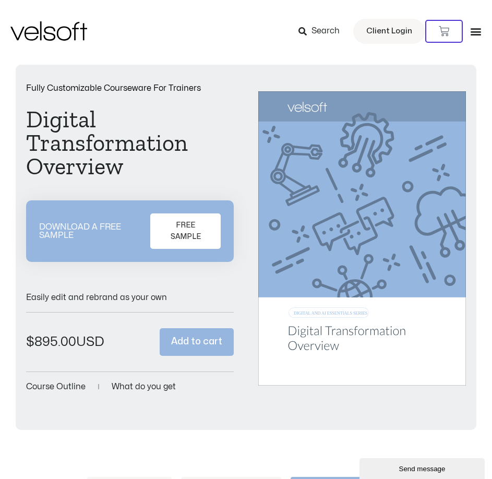
scroll to position [0, 0]
